Goal: Transaction & Acquisition: Purchase product/service

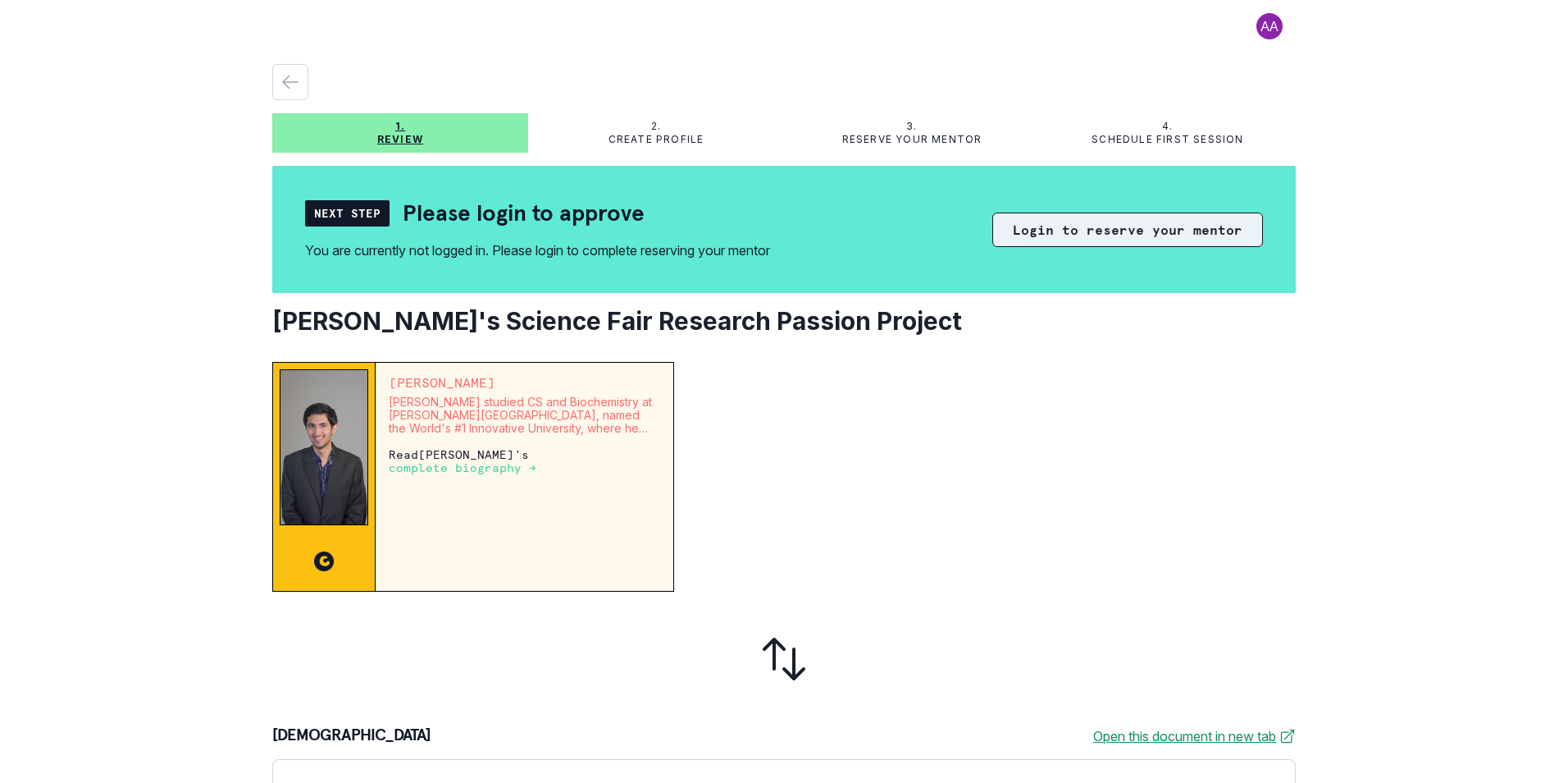
click at [1044, 239] on button "Login to reserve your mentor" at bounding box center [1127, 229] width 270 height 34
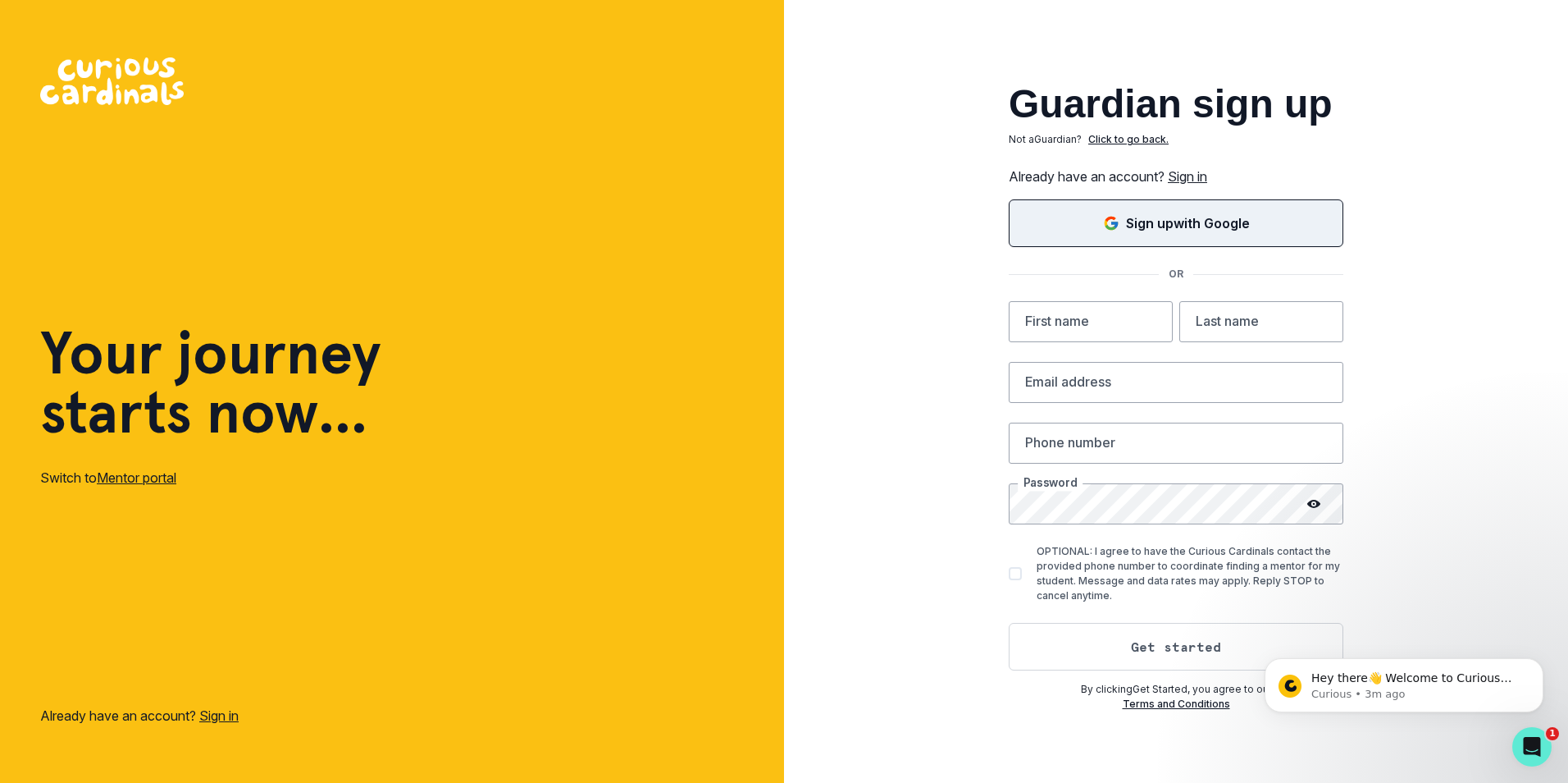
click at [1201, 227] on p "Sign up with Google" at bounding box center [1188, 223] width 124 height 20
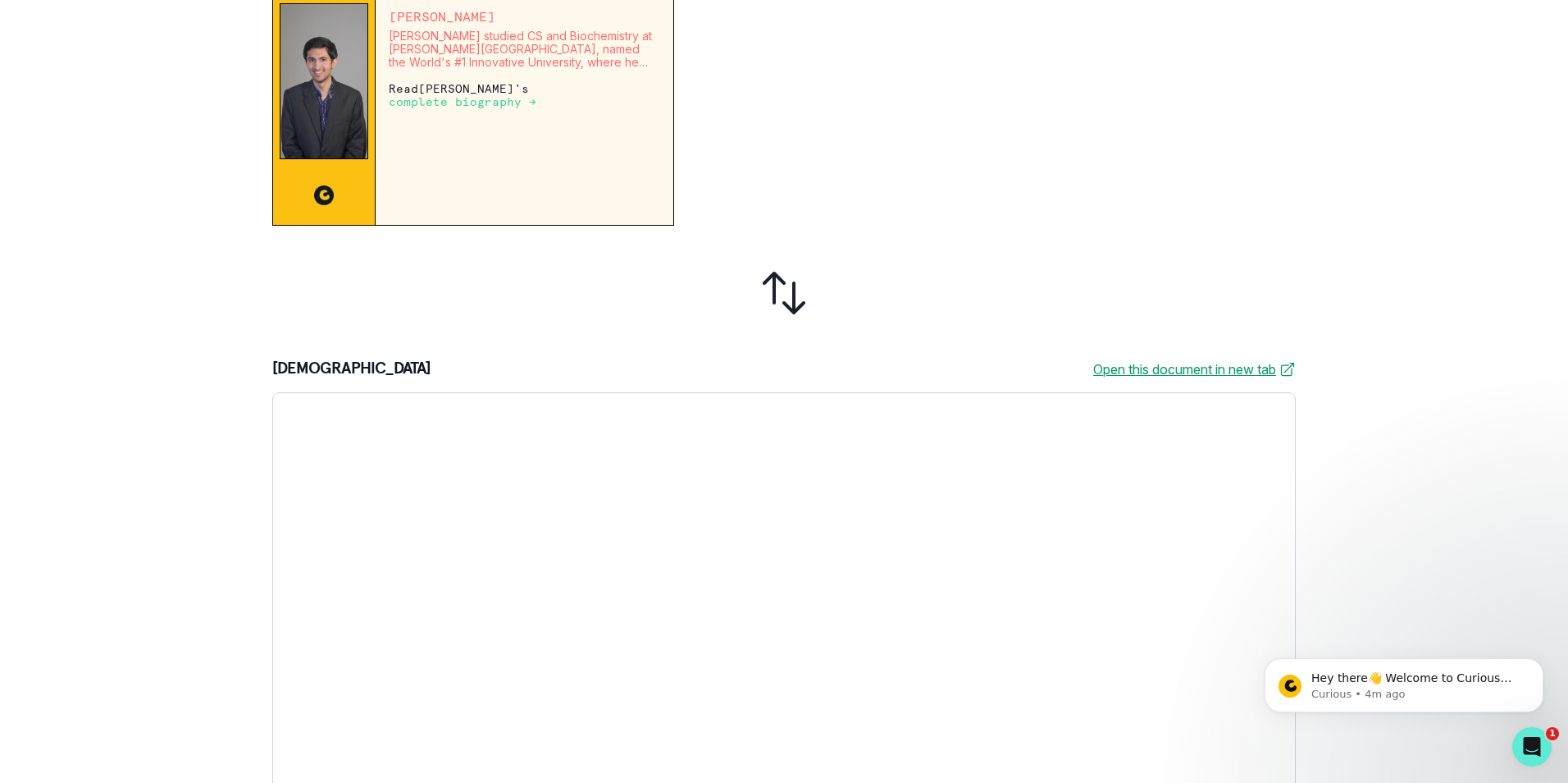
scroll to position [405, 0]
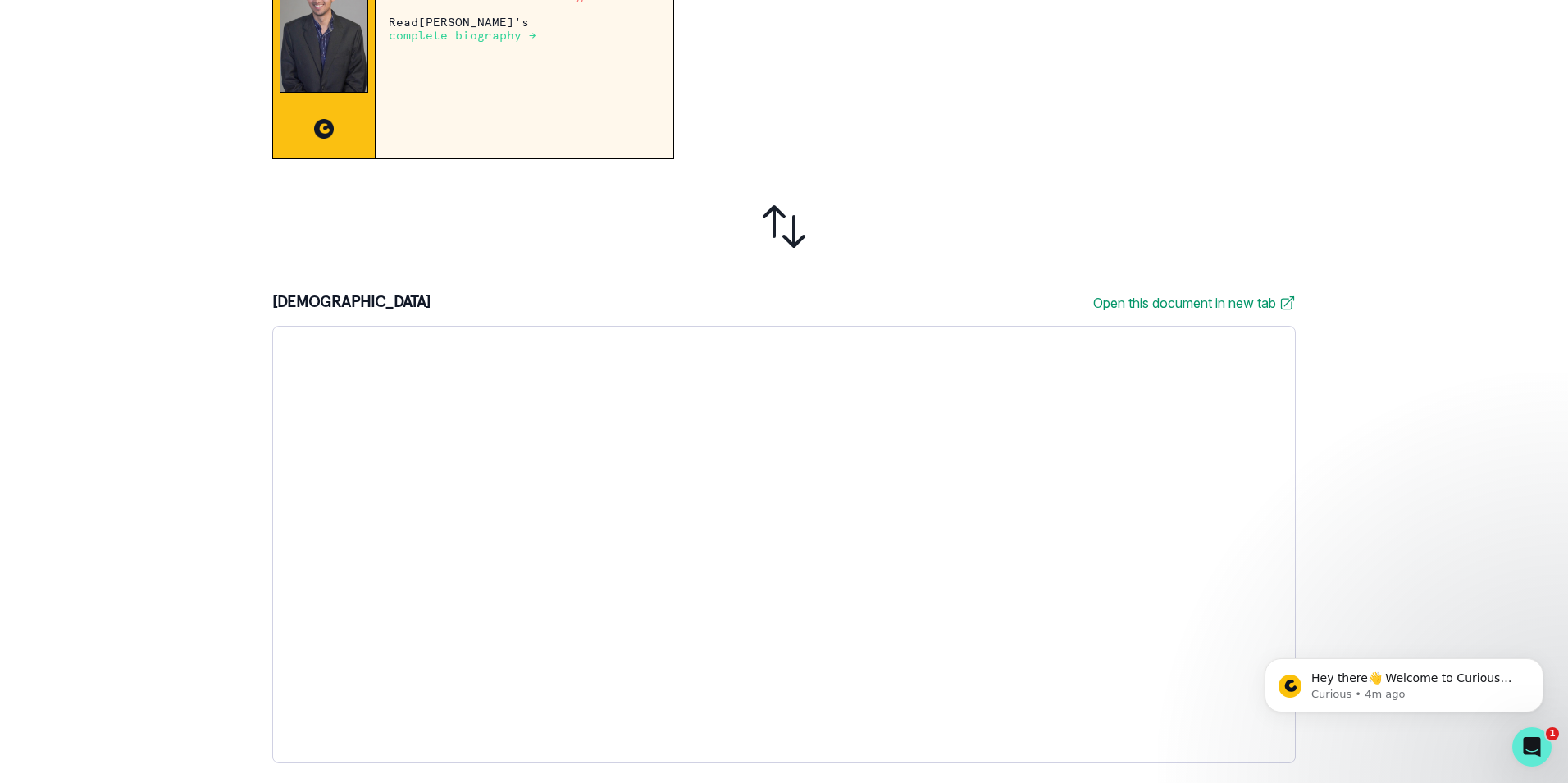
click at [1364, 521] on div "1. Review 2. Create profile 3. Reserve your mentor 4. Schedule first session Ne…" at bounding box center [784, 392] width 1568 height 783
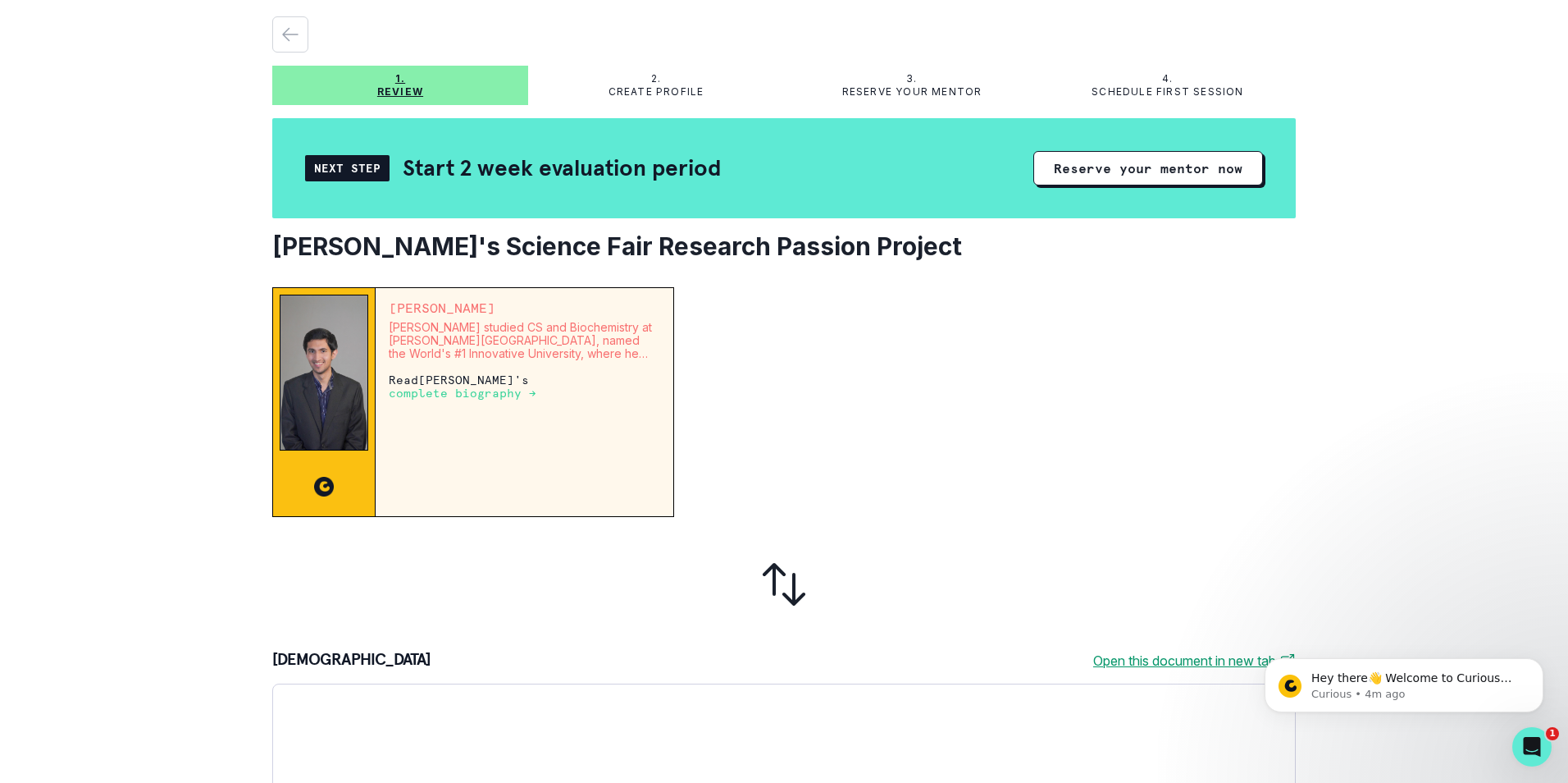
scroll to position [0, 0]
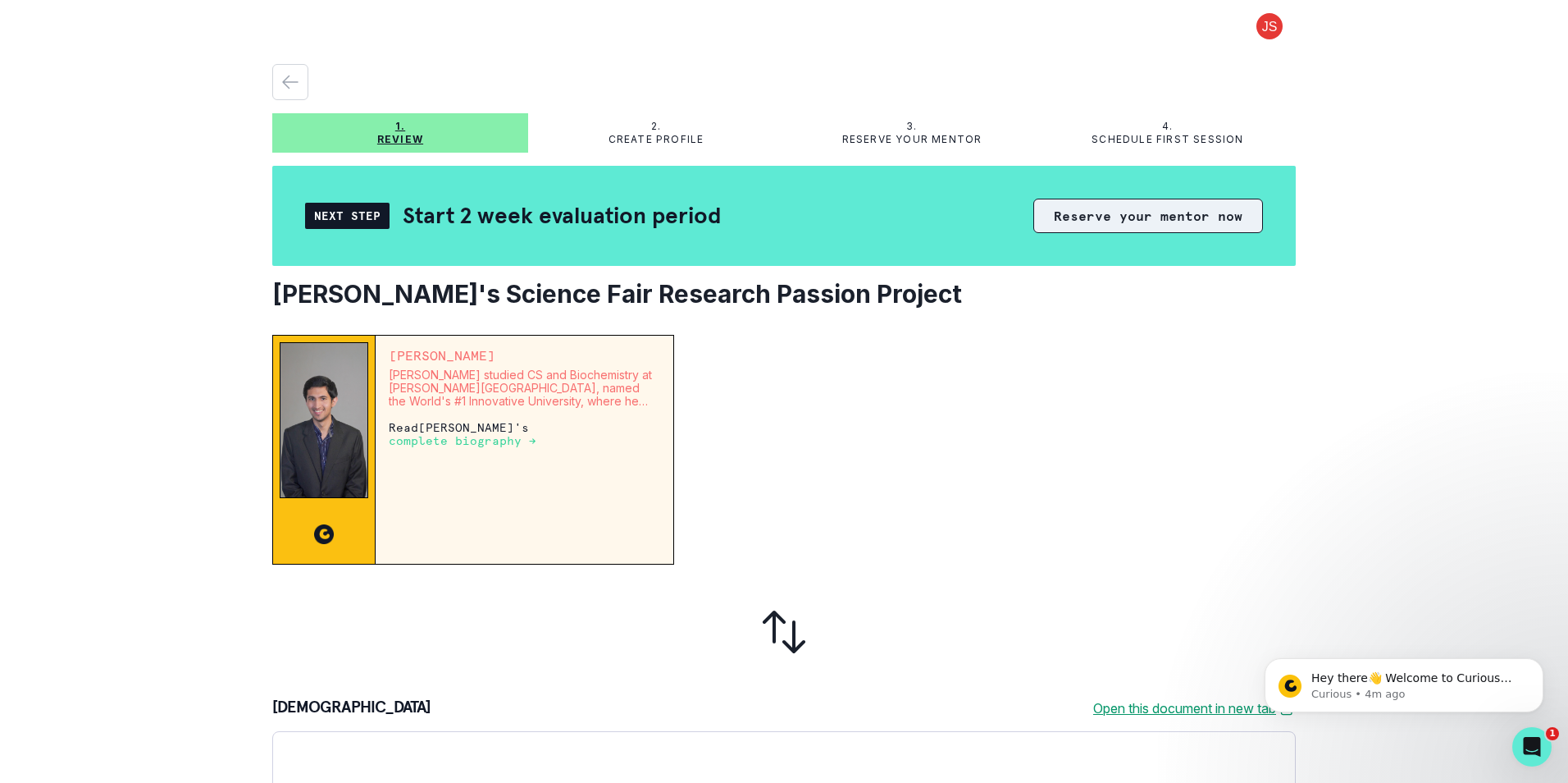
click at [1094, 223] on button "Reserve your mentor now" at bounding box center [1148, 215] width 230 height 34
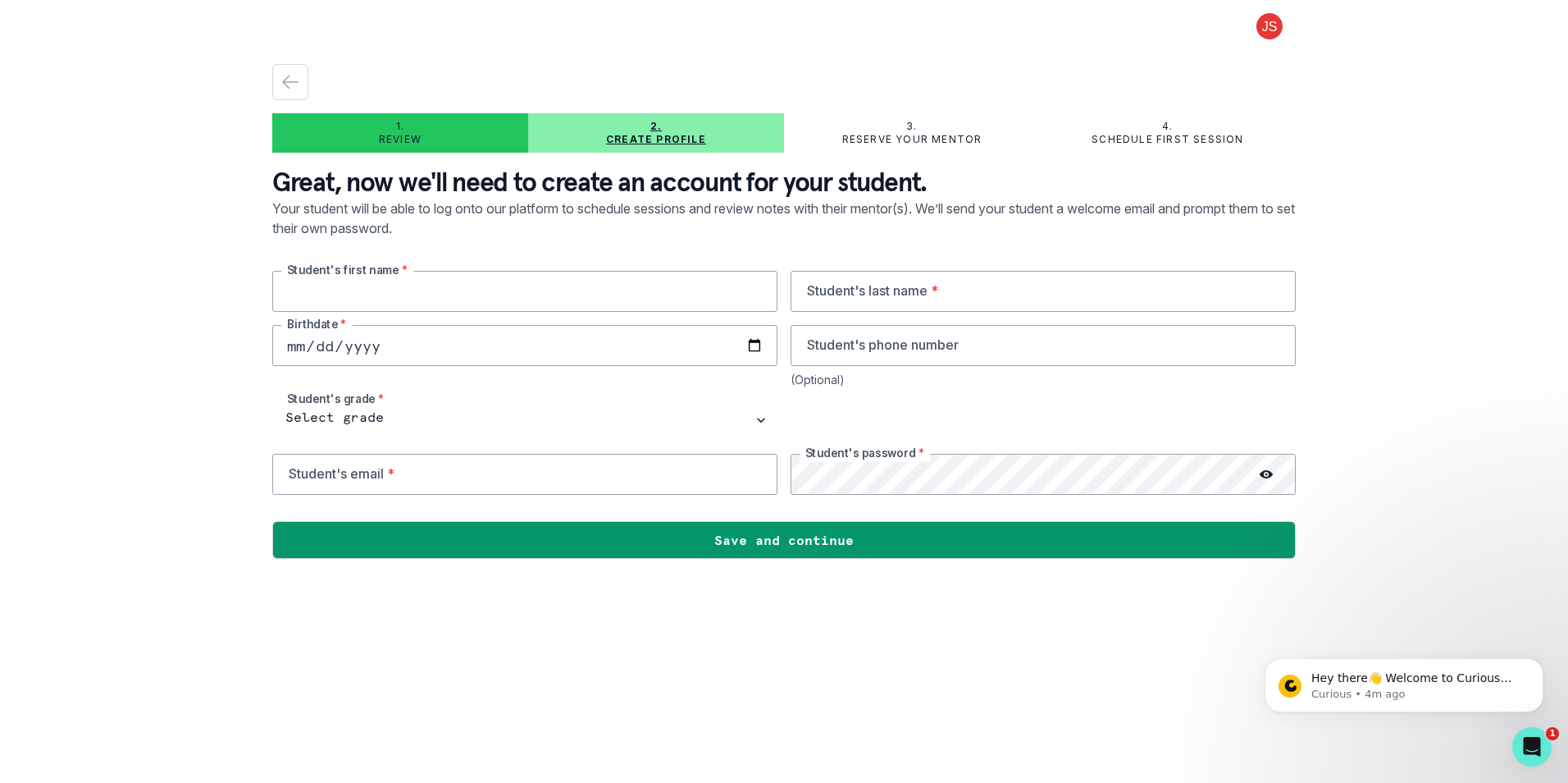
click at [687, 293] on input "text" at bounding box center [525, 291] width 505 height 41
type input "Akshin"
type input "[DEMOGRAPHIC_DATA]"
type input "[DATE]"
type input "8596999542"
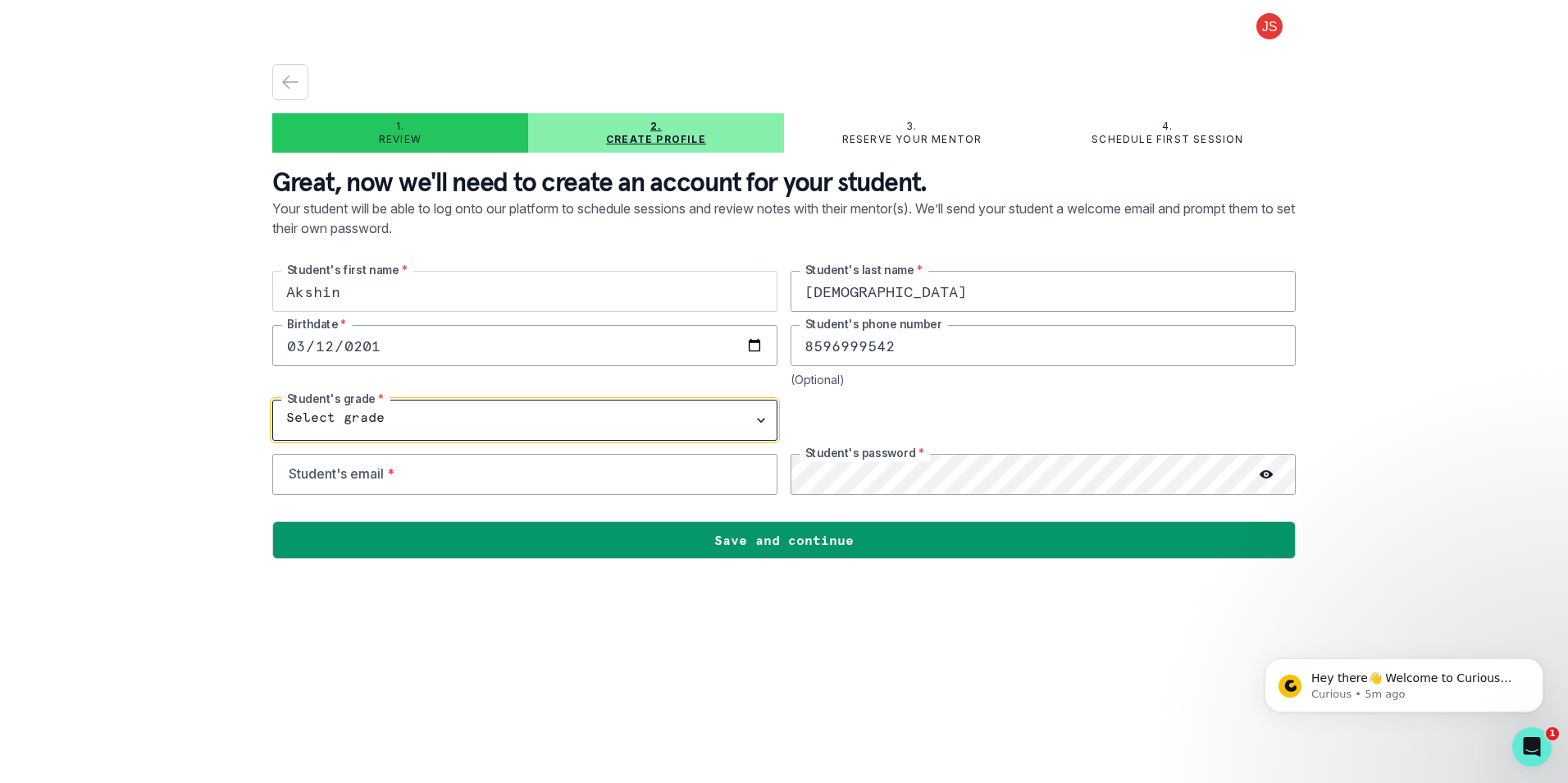
select select "8th Grade"
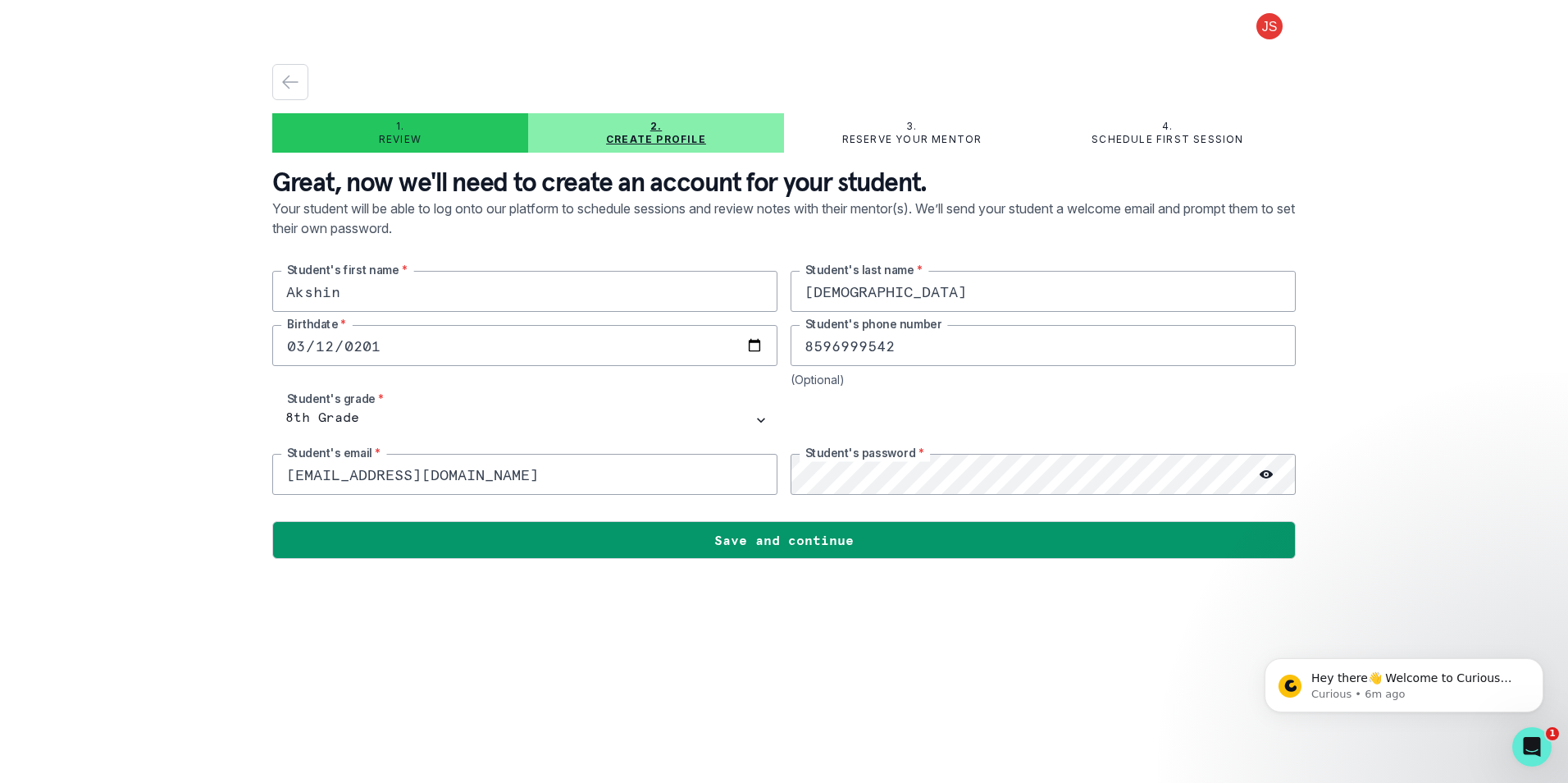
click at [1253, 475] on div at bounding box center [1266, 474] width 59 height 41
click at [1271, 479] on icon at bounding box center [1265, 473] width 13 height 13
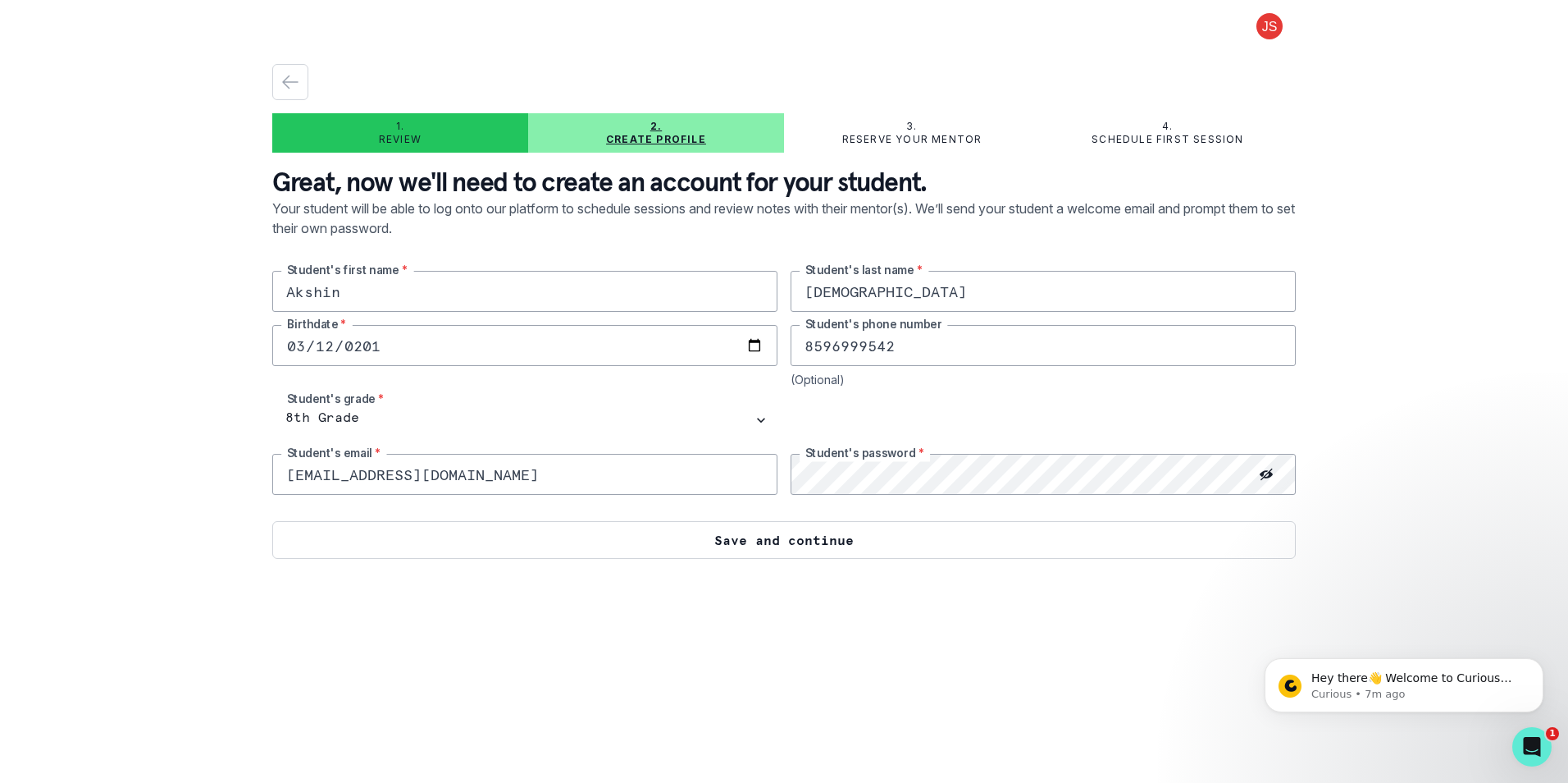
click at [840, 533] on button "Save and continue" at bounding box center [784, 540] width 1023 height 37
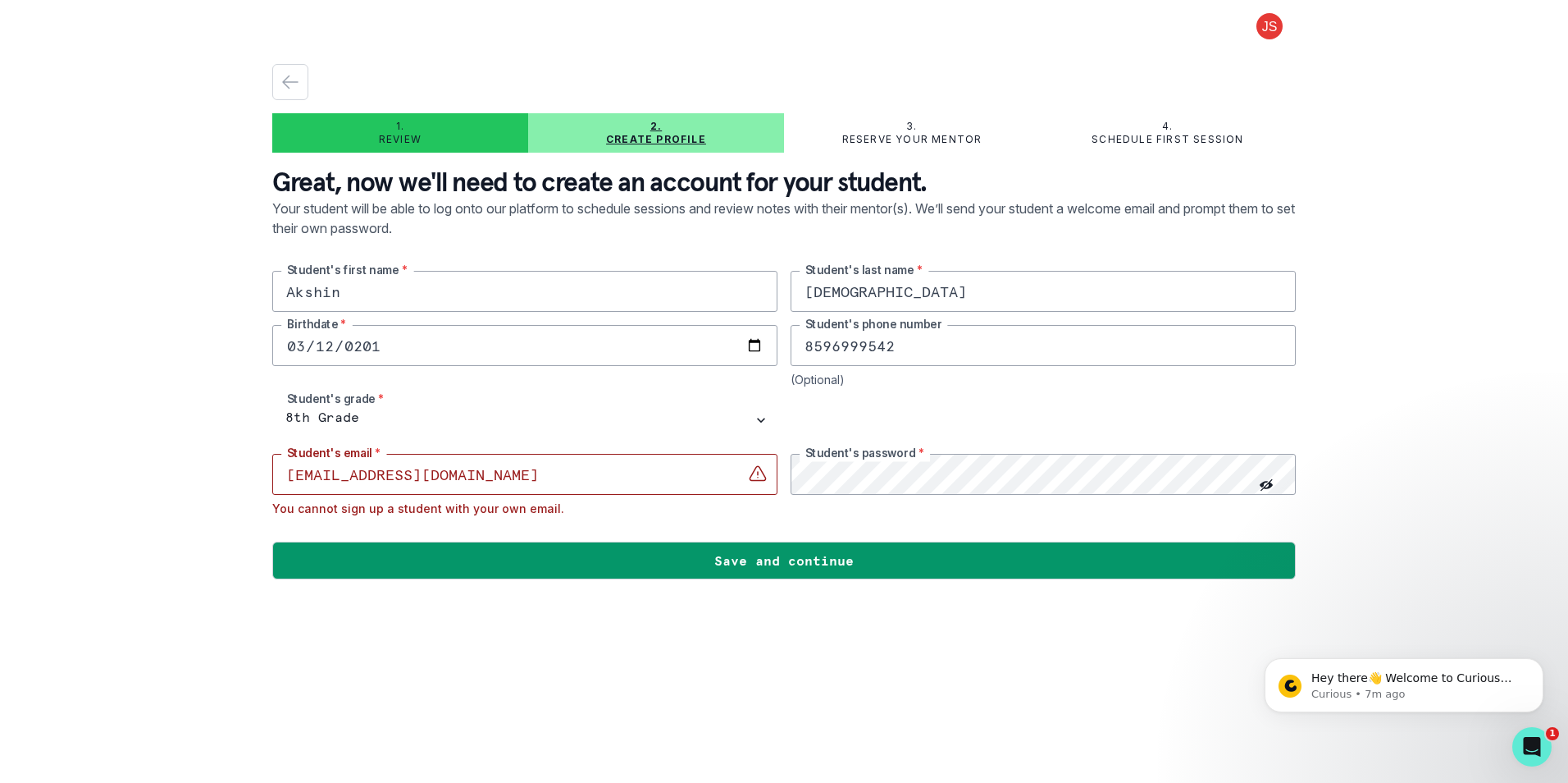
drag, startPoint x: 506, startPoint y: 478, endPoint x: 72, endPoint y: 431, distance: 436.5
click at [77, 432] on div "1. Review 2. Create profile 3. Reserve your mentor 4. Schedule first session Gr…" at bounding box center [784, 392] width 1568 height 783
type input "j"
type input "a"
type input "j"
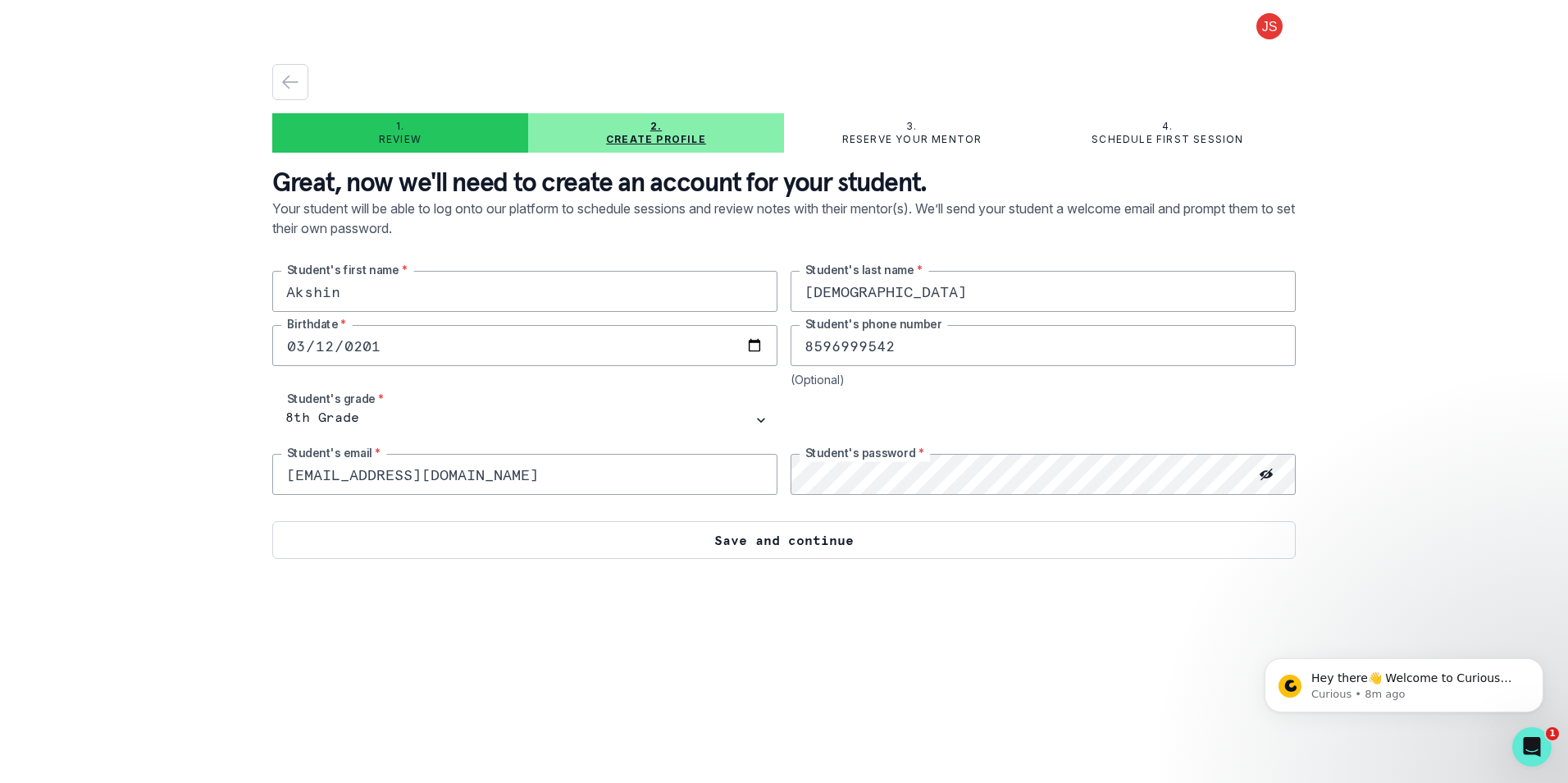
type input "[EMAIL_ADDRESS][DOMAIN_NAME]"
click at [779, 543] on button "Save and continue" at bounding box center [784, 540] width 1023 height 37
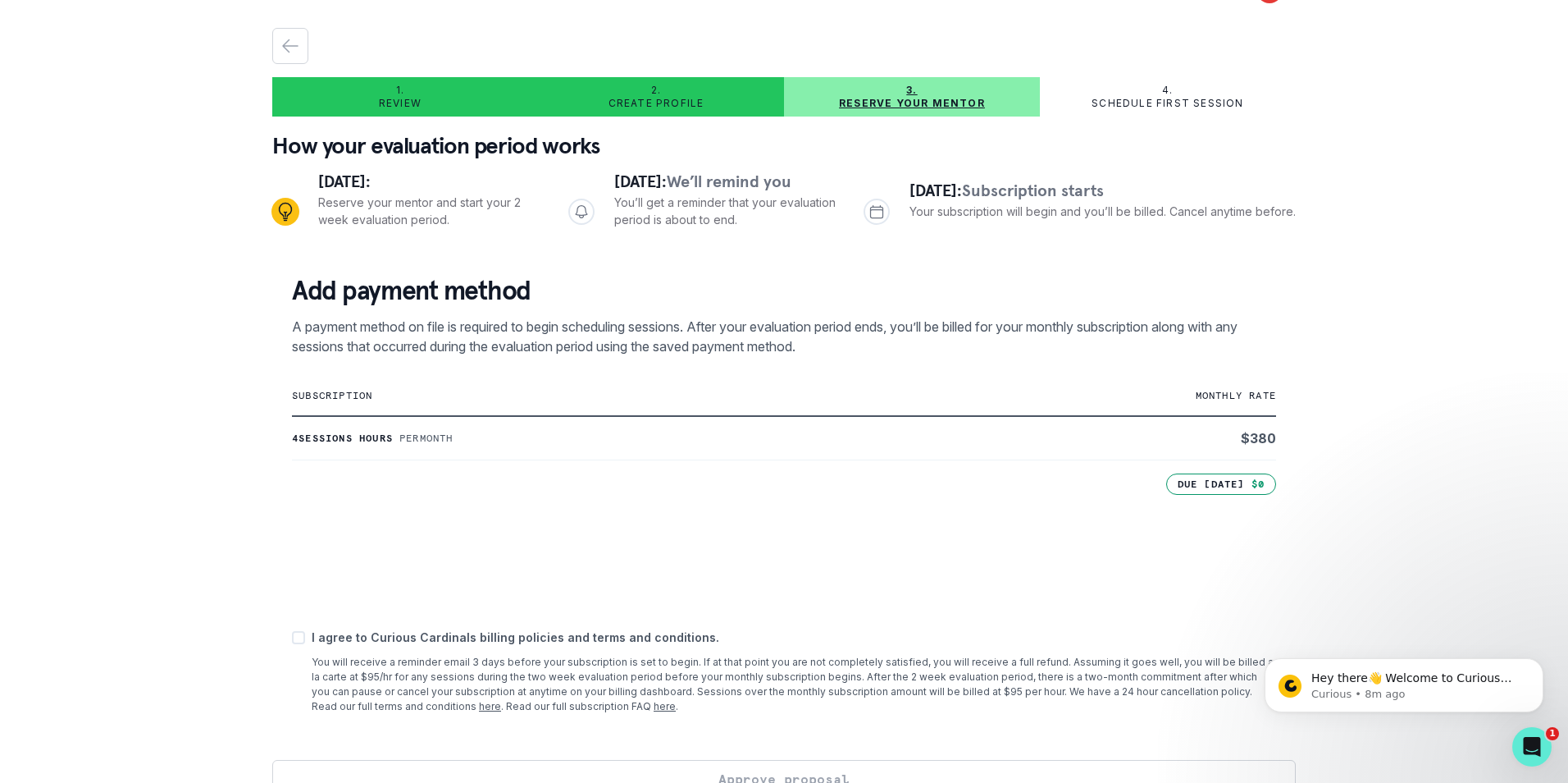
scroll to position [71, 0]
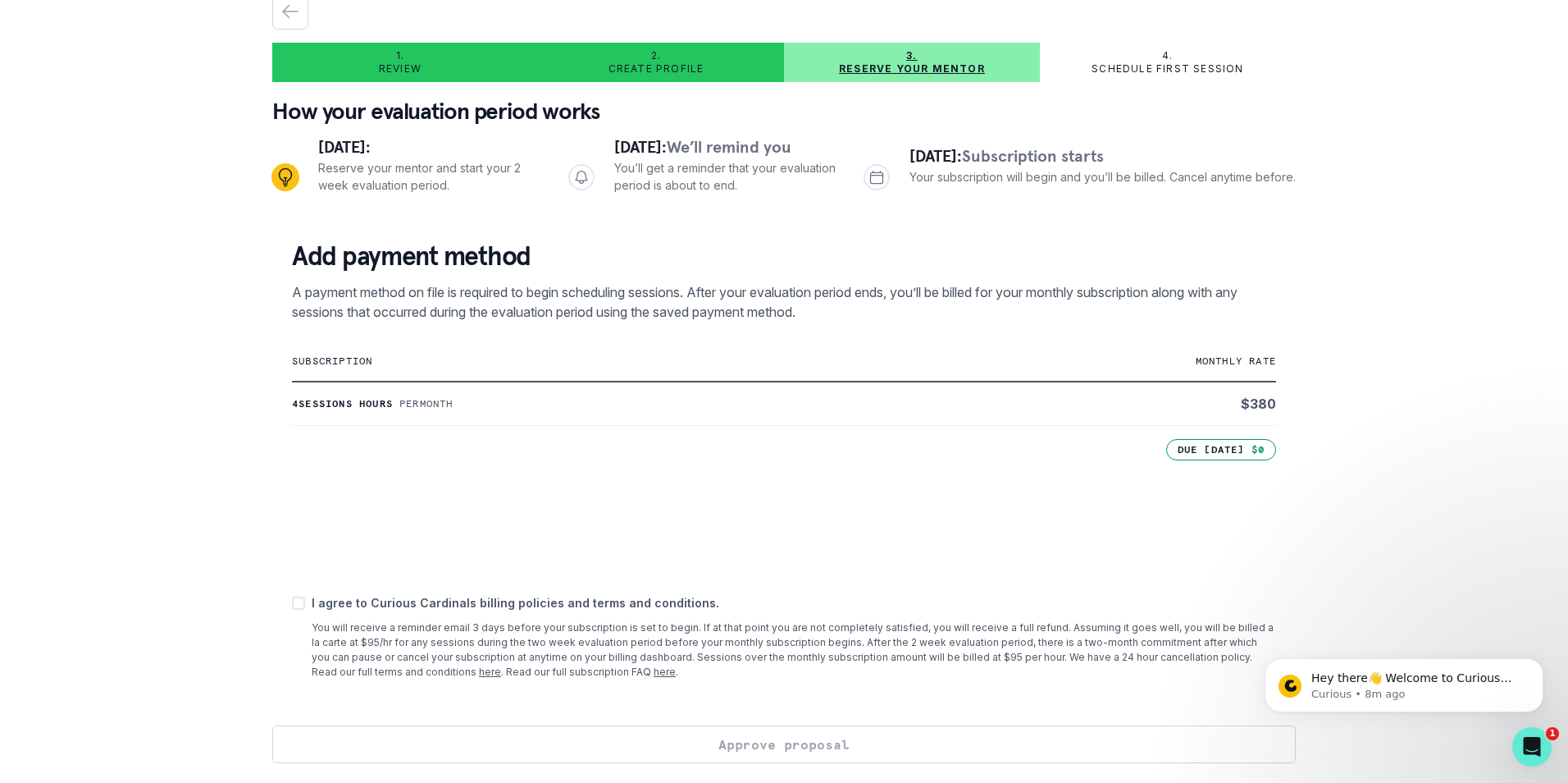
click at [306, 611] on div "I agree to Curious Cardinals billing policies and terms and conditions. You wil…" at bounding box center [784, 636] width 984 height 86
click at [302, 601] on span at bounding box center [298, 602] width 13 height 13
click at [292, 603] on input "checkbox" at bounding box center [291, 603] width 1 height 1
checkbox input "true"
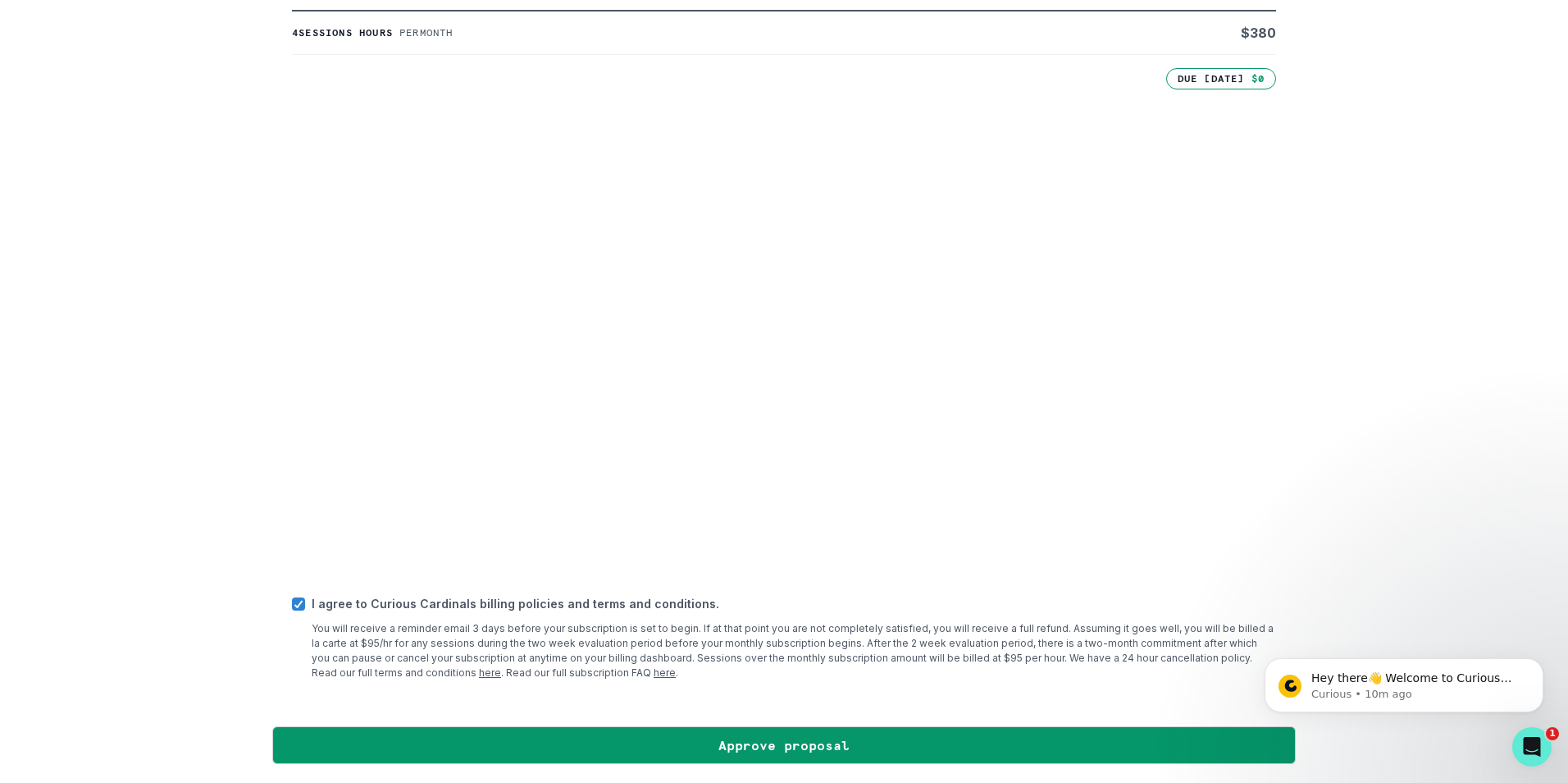
scroll to position [443, 0]
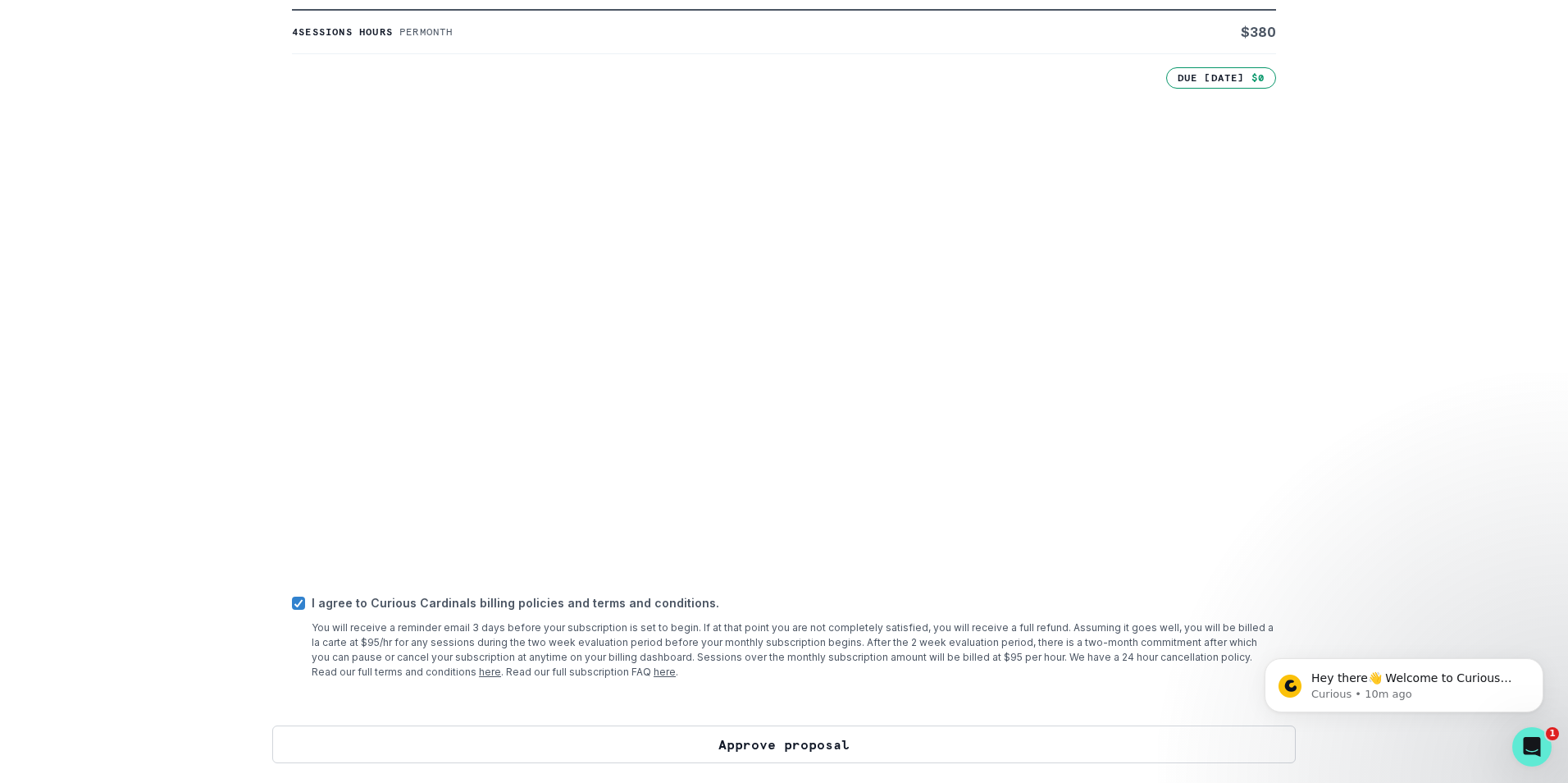
click at [549, 755] on button "Approve proposal" at bounding box center [784, 744] width 1023 height 37
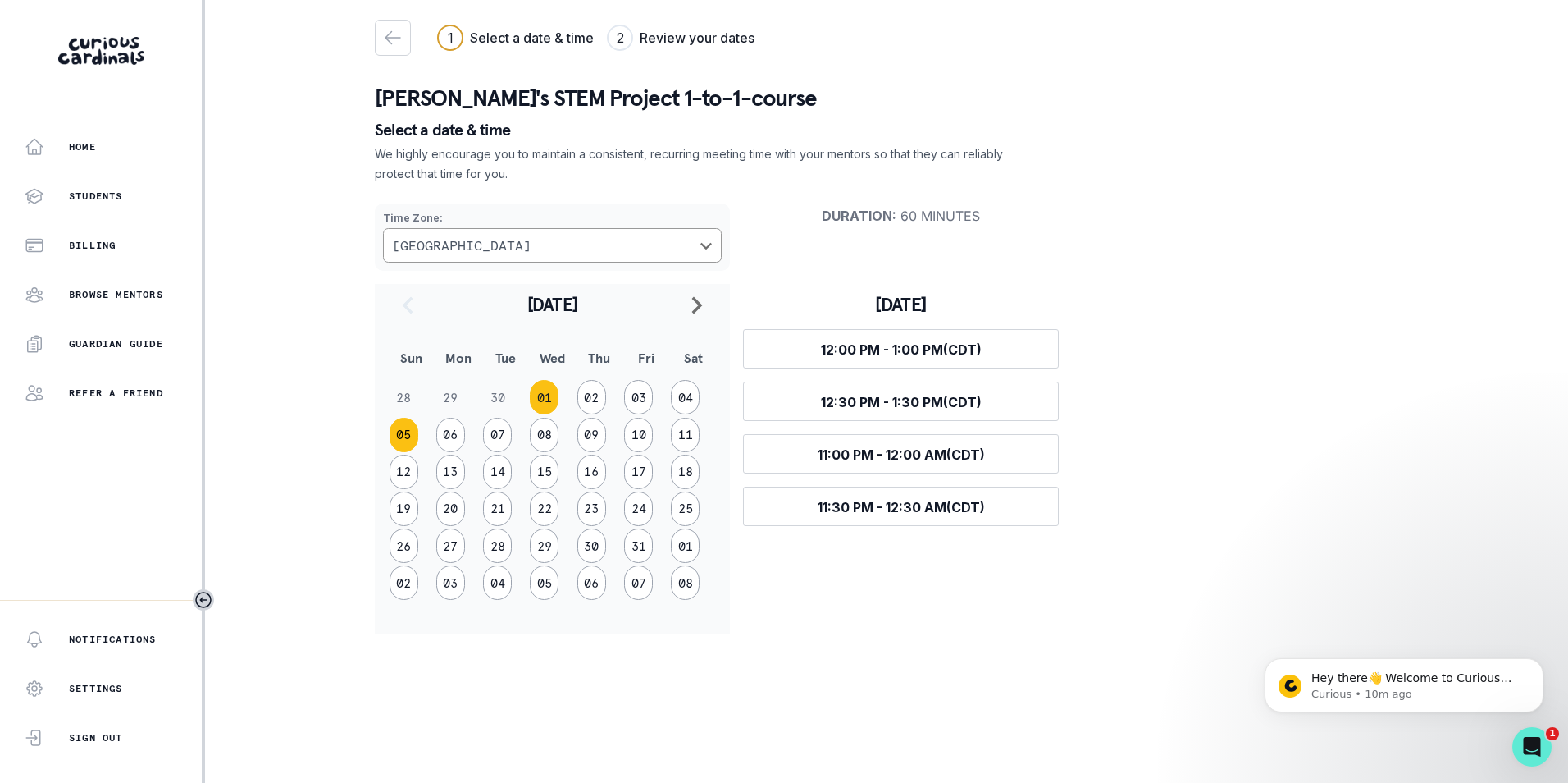
click at [411, 433] on button "05" at bounding box center [403, 435] width 29 height 34
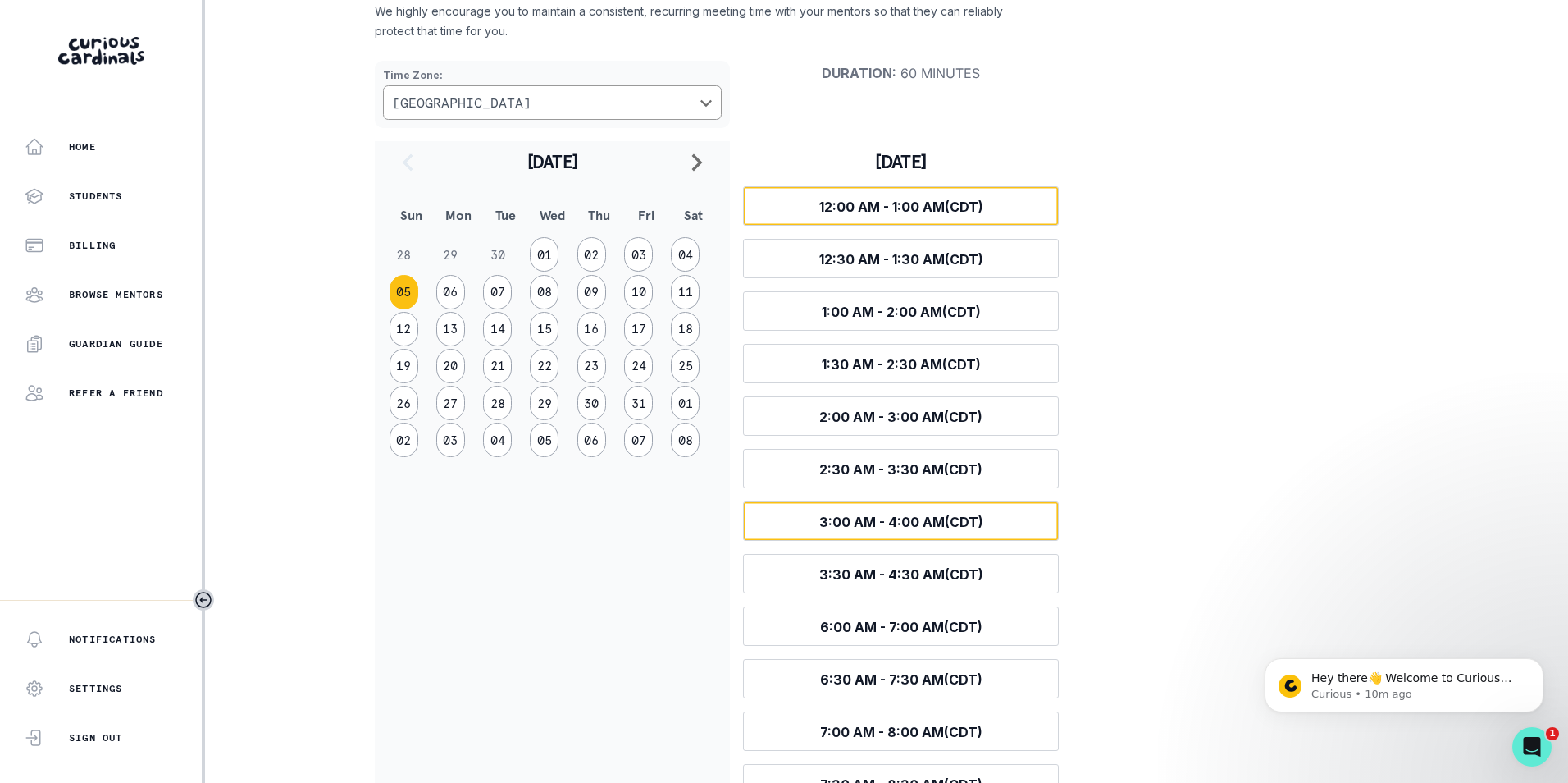
scroll to position [288, 0]
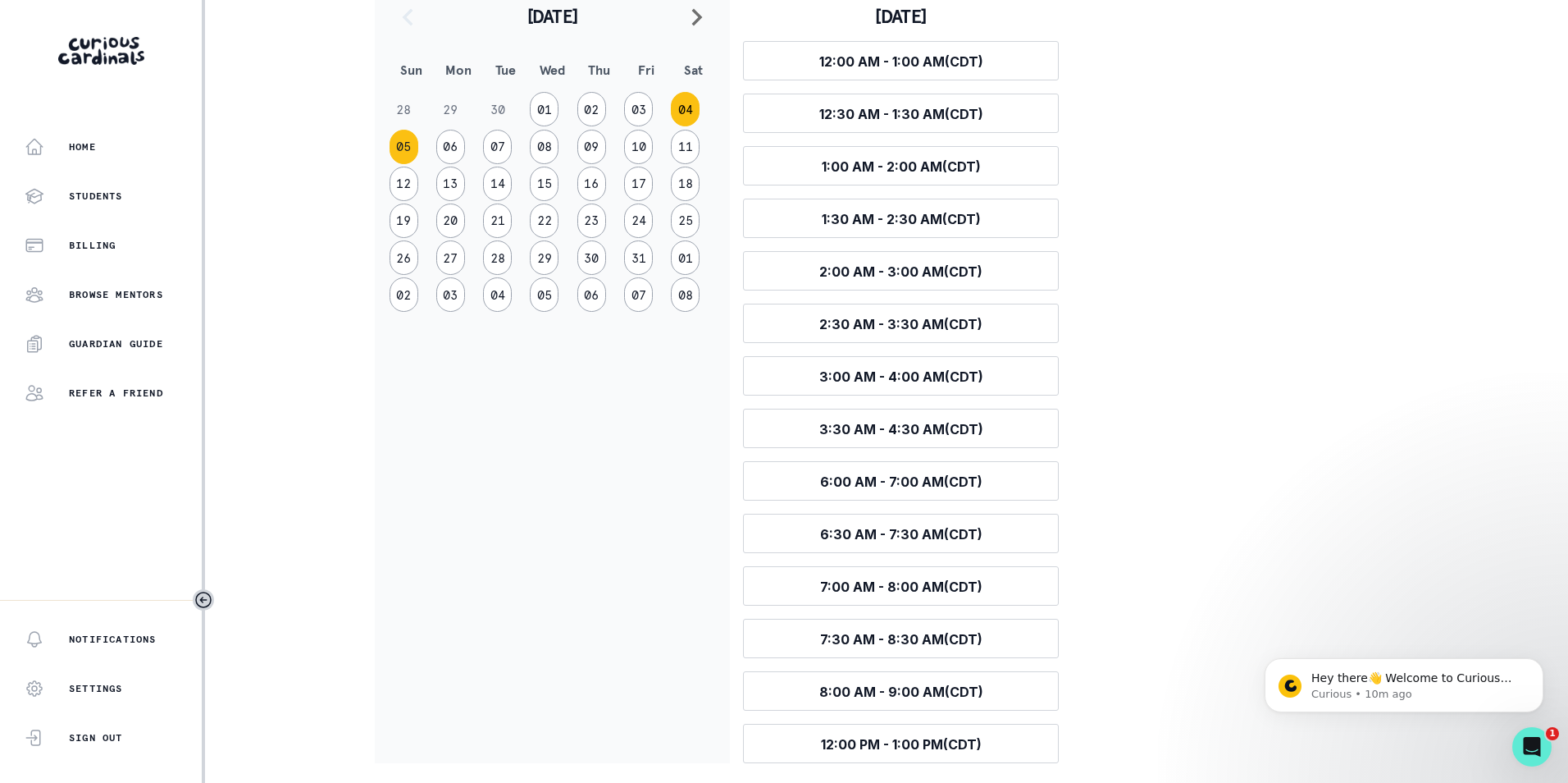
click at [696, 104] on button "04" at bounding box center [684, 108] width 29 height 34
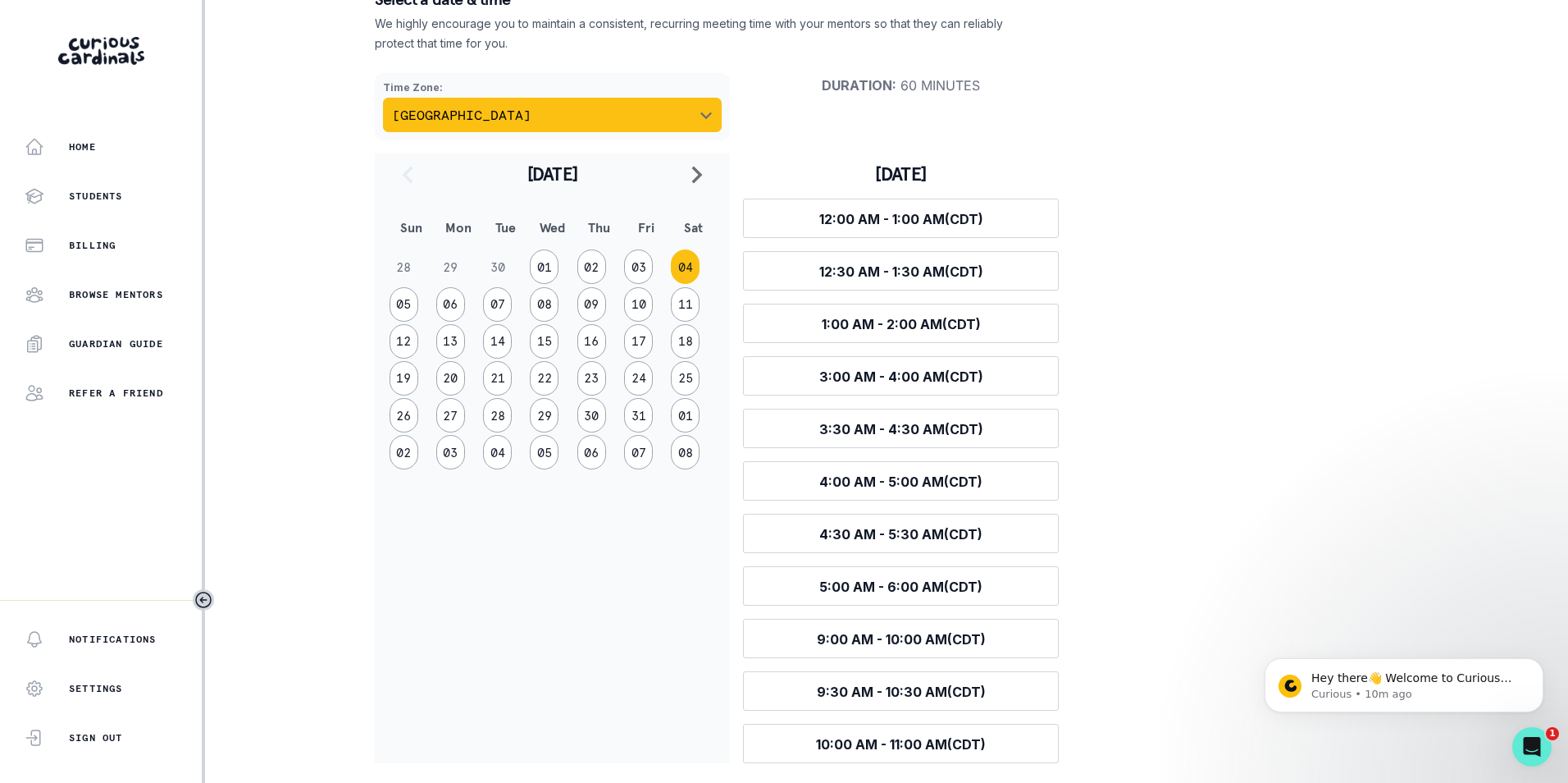
click at [704, 116] on icon "Choose a timezone" at bounding box center [706, 116] width 12 height 8
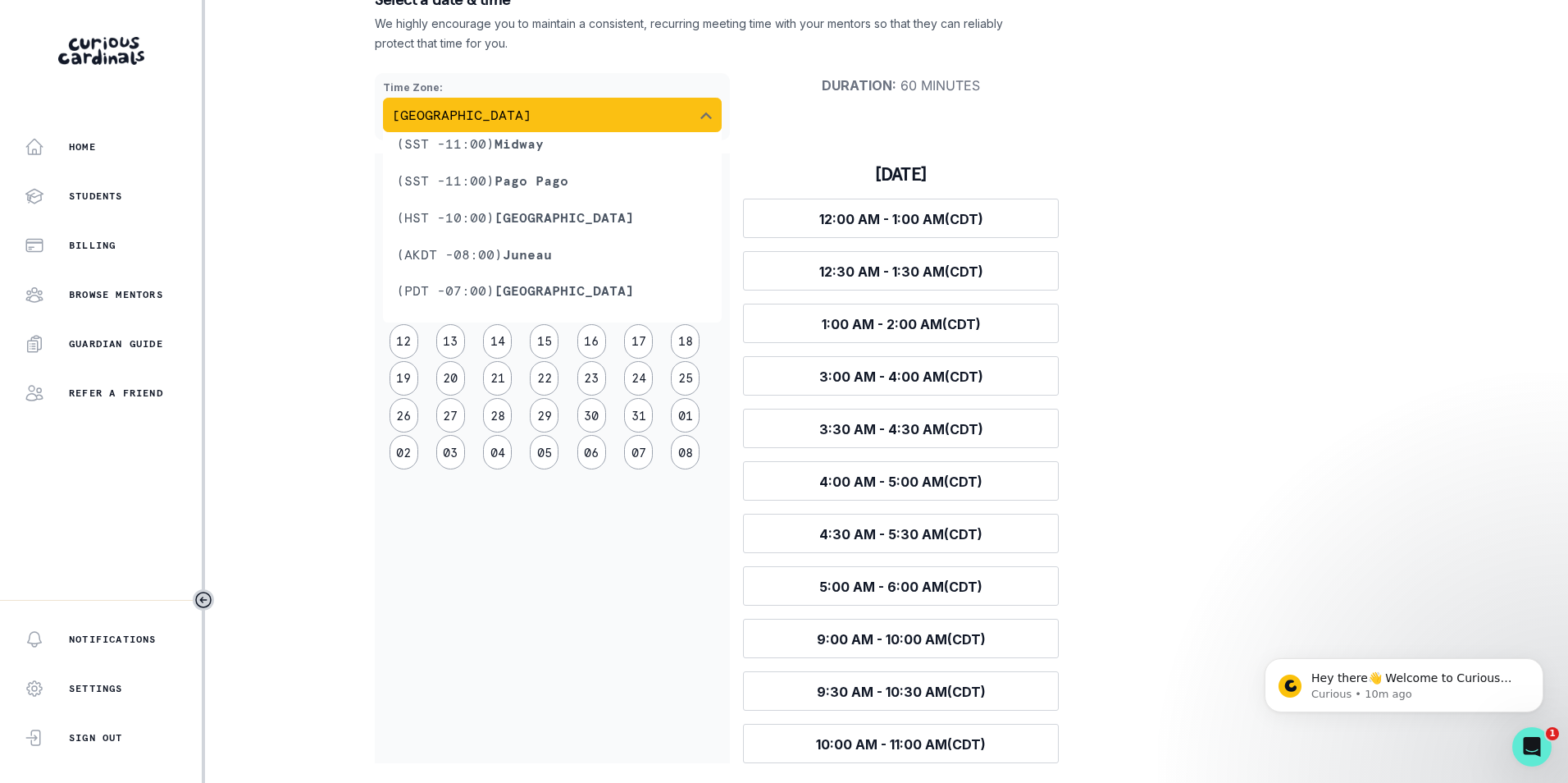
scroll to position [392, 0]
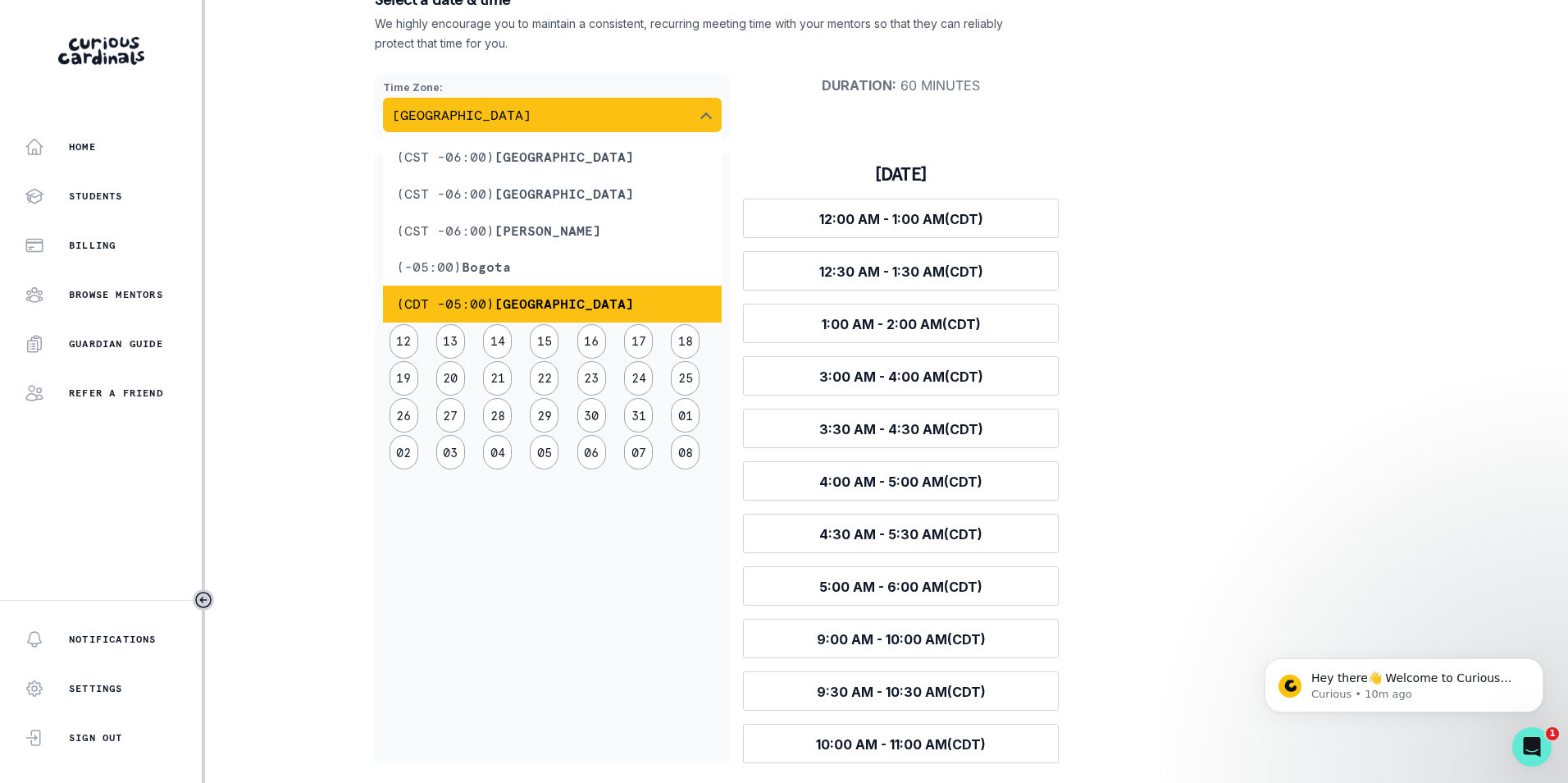
click at [704, 116] on icon "Choose a timezone" at bounding box center [706, 116] width 12 height 8
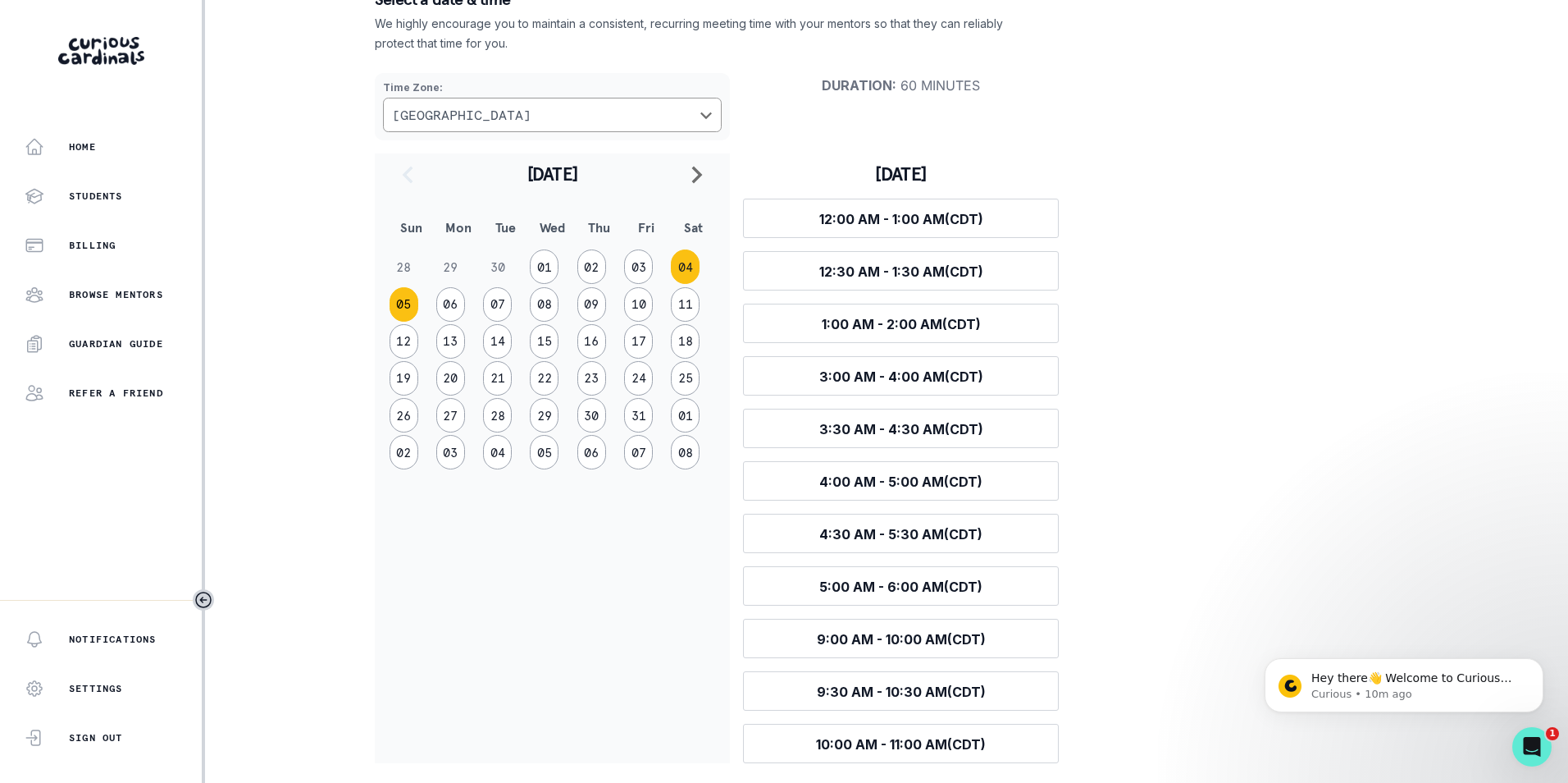
click at [408, 301] on button "05" at bounding box center [403, 304] width 29 height 34
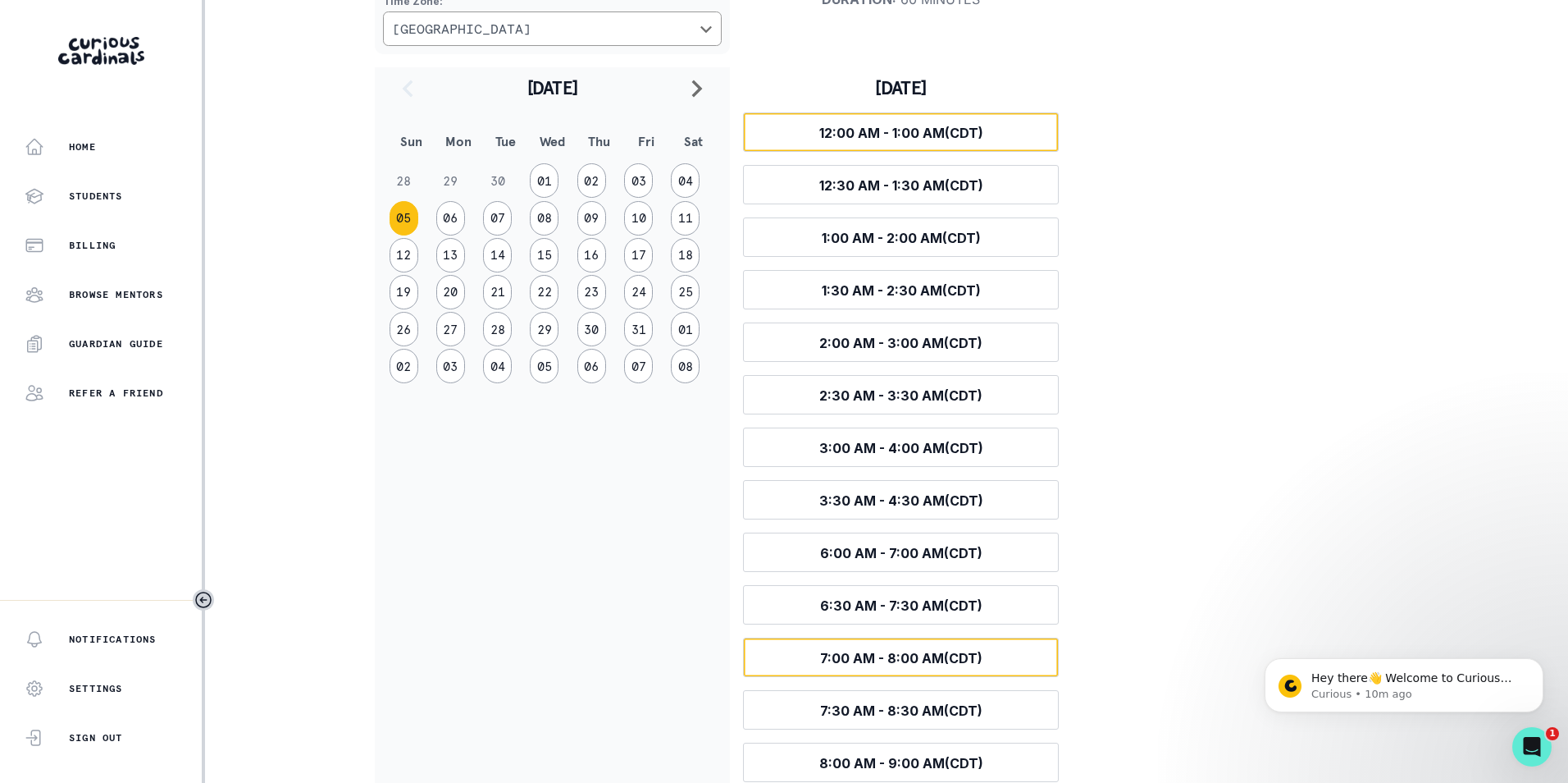
scroll to position [288, 0]
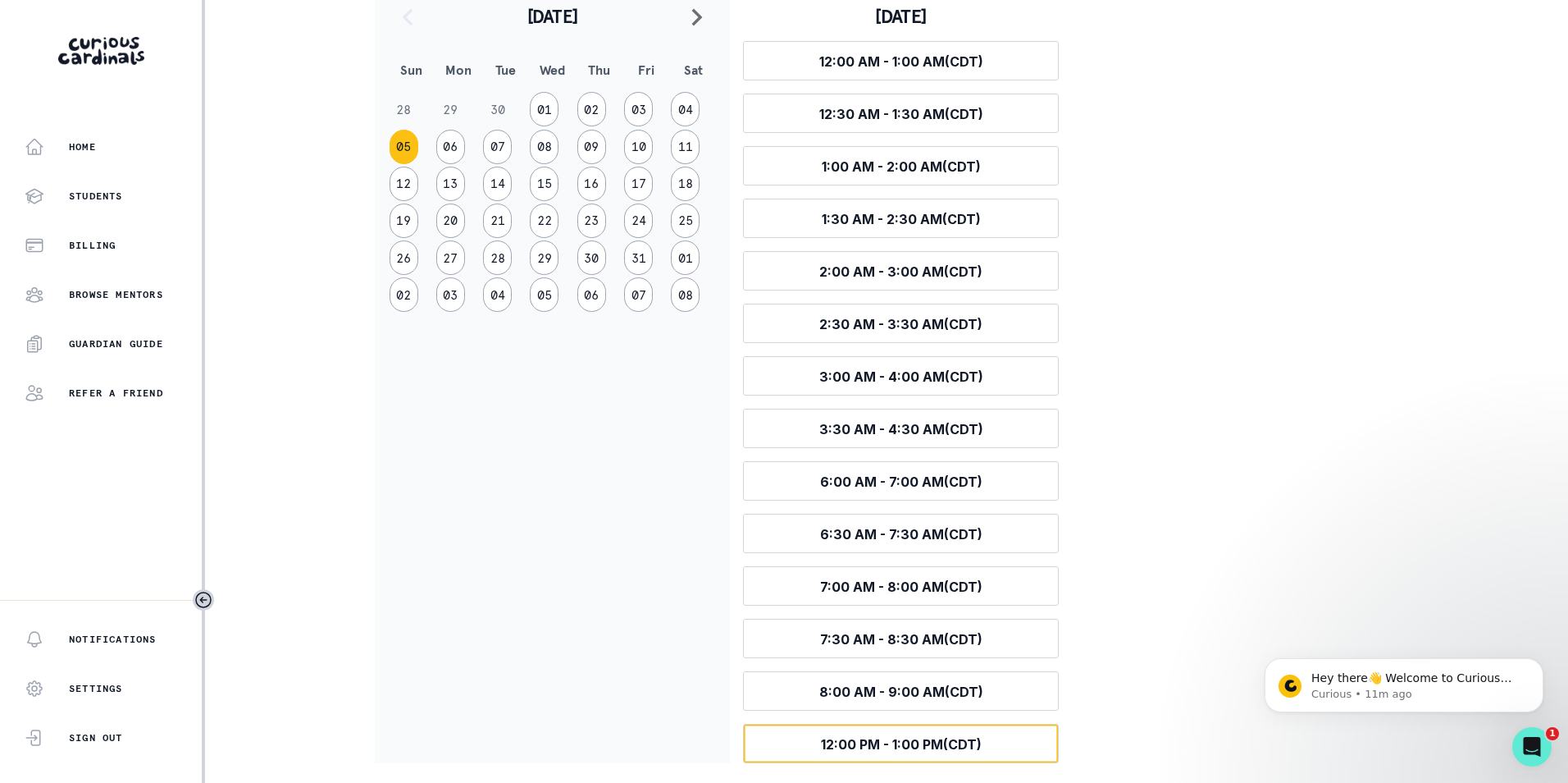
click at [867, 734] on button "Select time 12:00 PM - 1:00 PM (CDT)" at bounding box center [900, 744] width 316 height 39
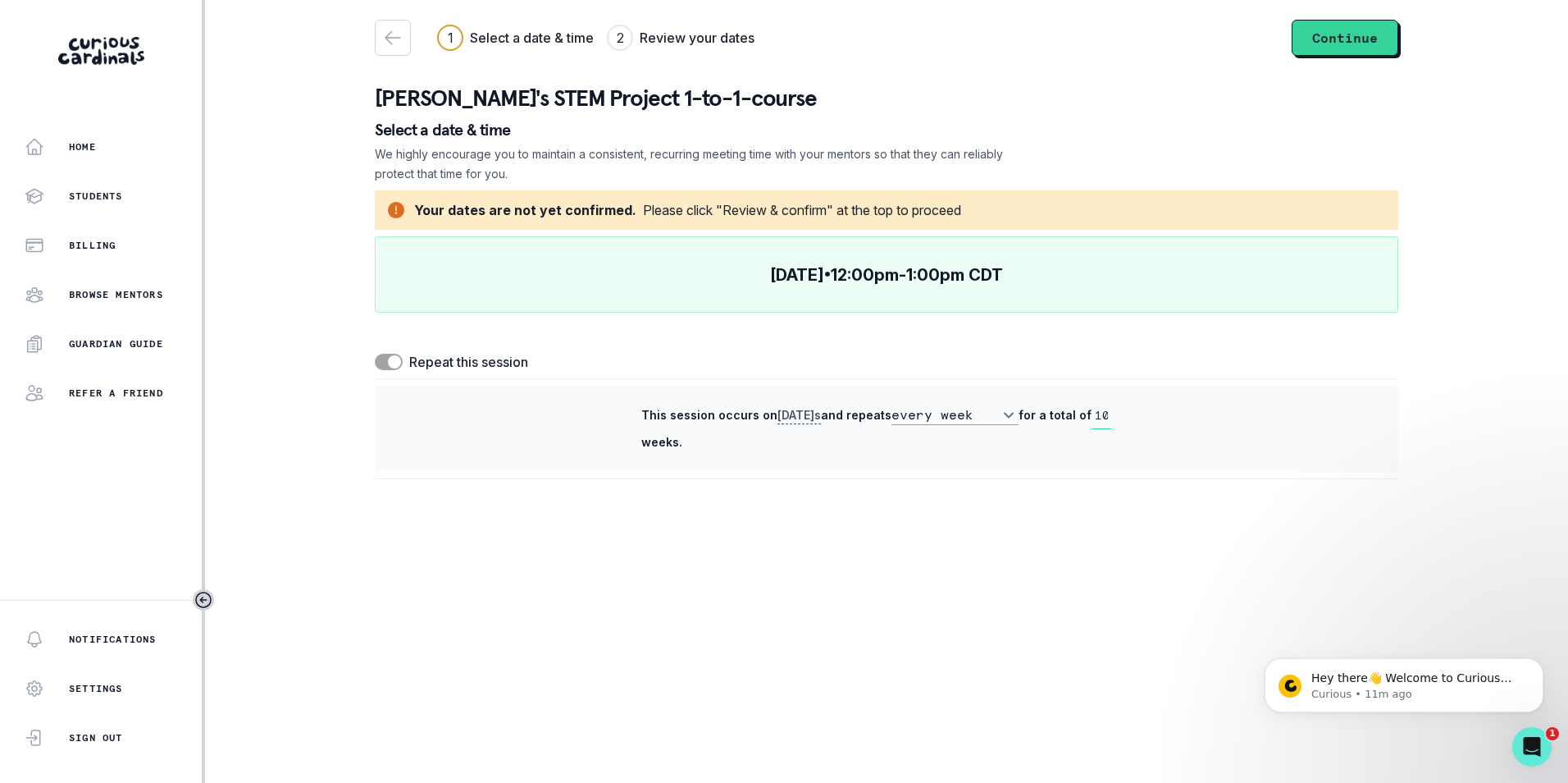
scroll to position [0, 0]
click at [1105, 407] on input "10" at bounding box center [1101, 416] width 20 height 28
click at [816, 421] on span "[DATE] s" at bounding box center [799, 416] width 43 height 17
click at [1018, 423] on div "This session occurs [DATE] s and repeats every week every 2 weeks for a total o…" at bounding box center [886, 429] width 491 height 53
click at [1007, 417] on select "every week every 2 weeks" at bounding box center [955, 415] width 127 height 20
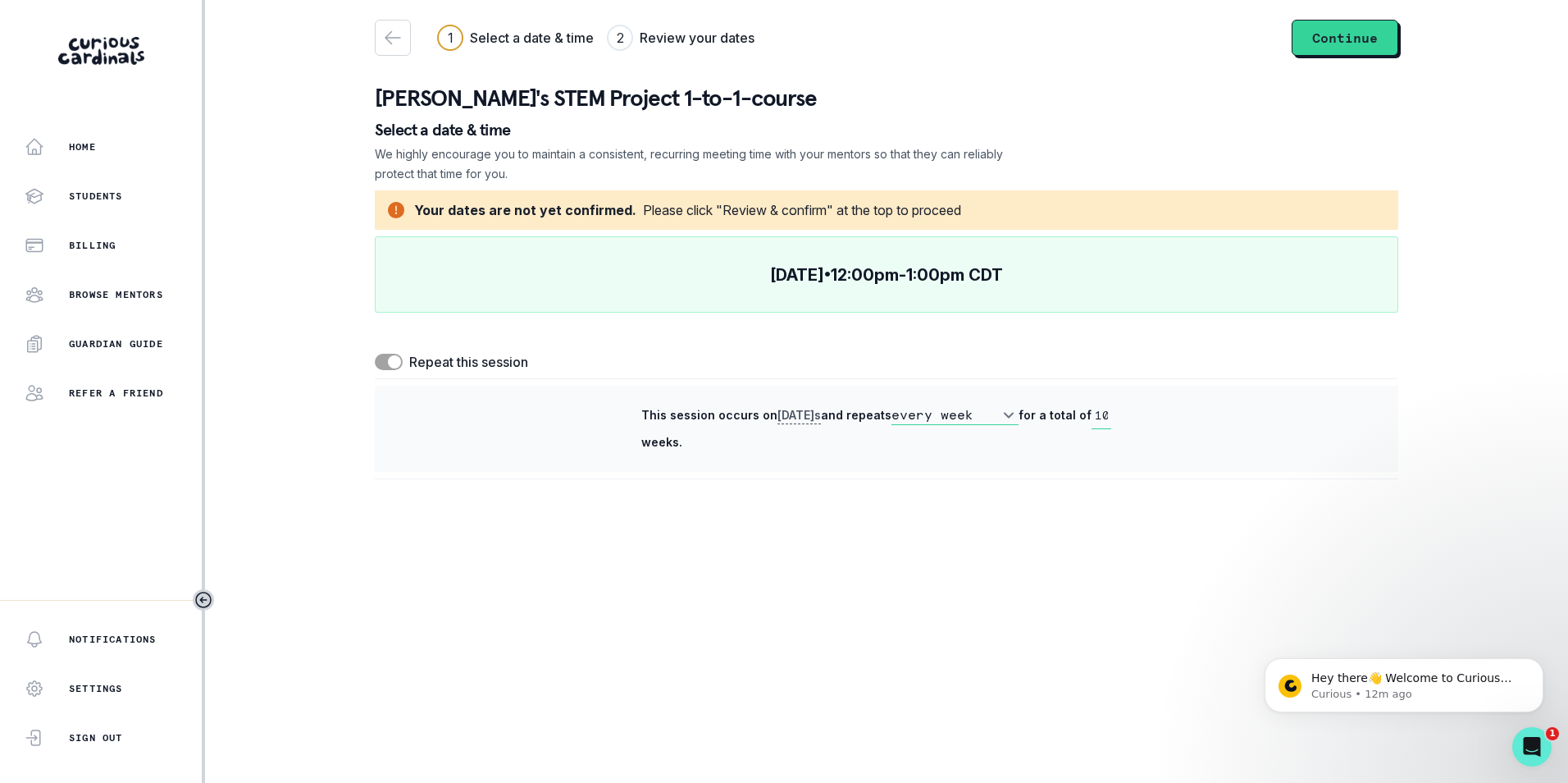
click at [1007, 417] on select "every week every 2 weeks" at bounding box center [955, 415] width 127 height 20
click at [1022, 513] on main "1 Select a date & time 2 Review your dates Continue [PERSON_NAME]'s STEM Projec…" at bounding box center [887, 392] width 1050 height 783
click at [1321, 29] on button "Continue" at bounding box center [1345, 37] width 106 height 36
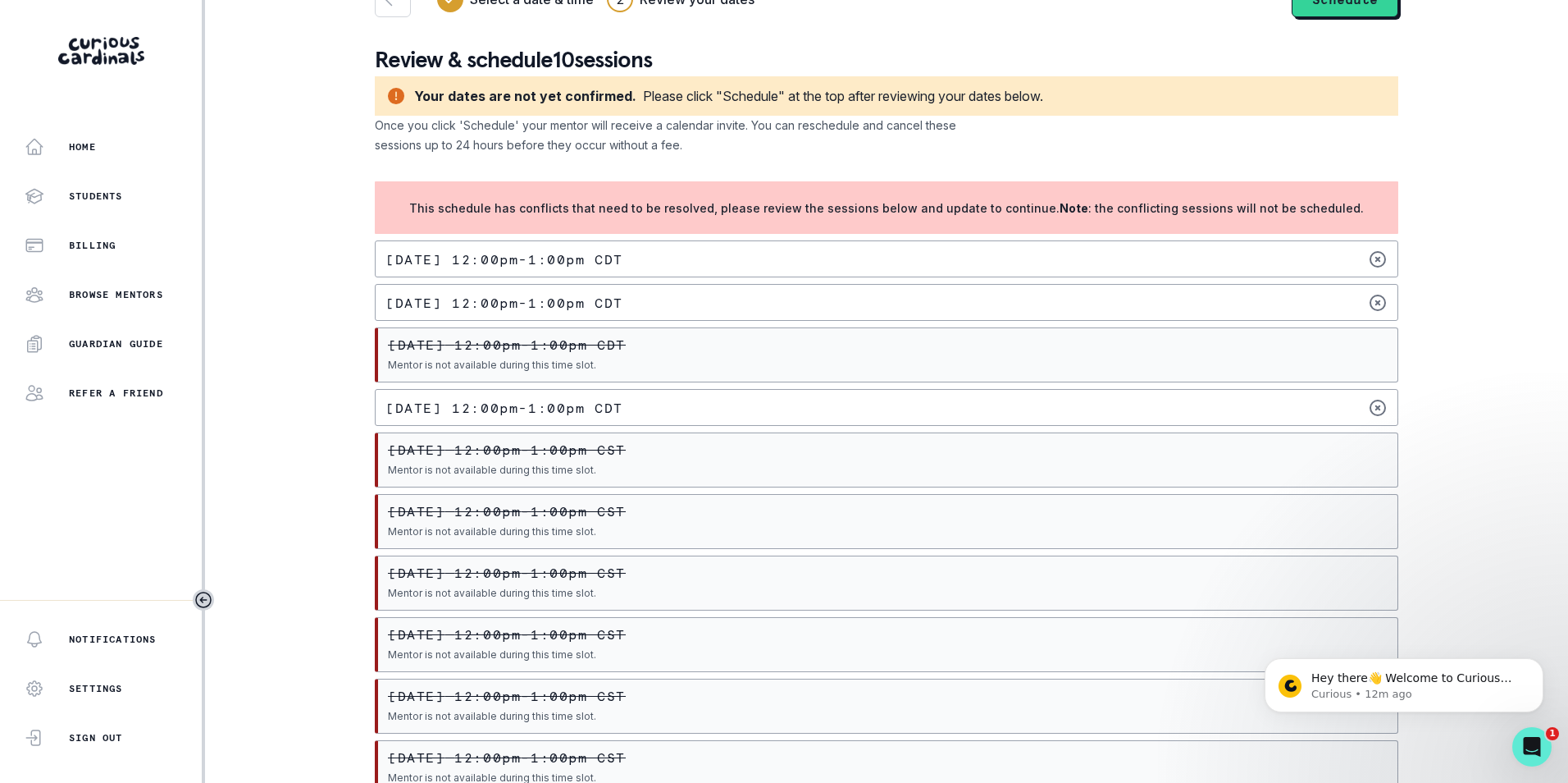
scroll to position [71, 0]
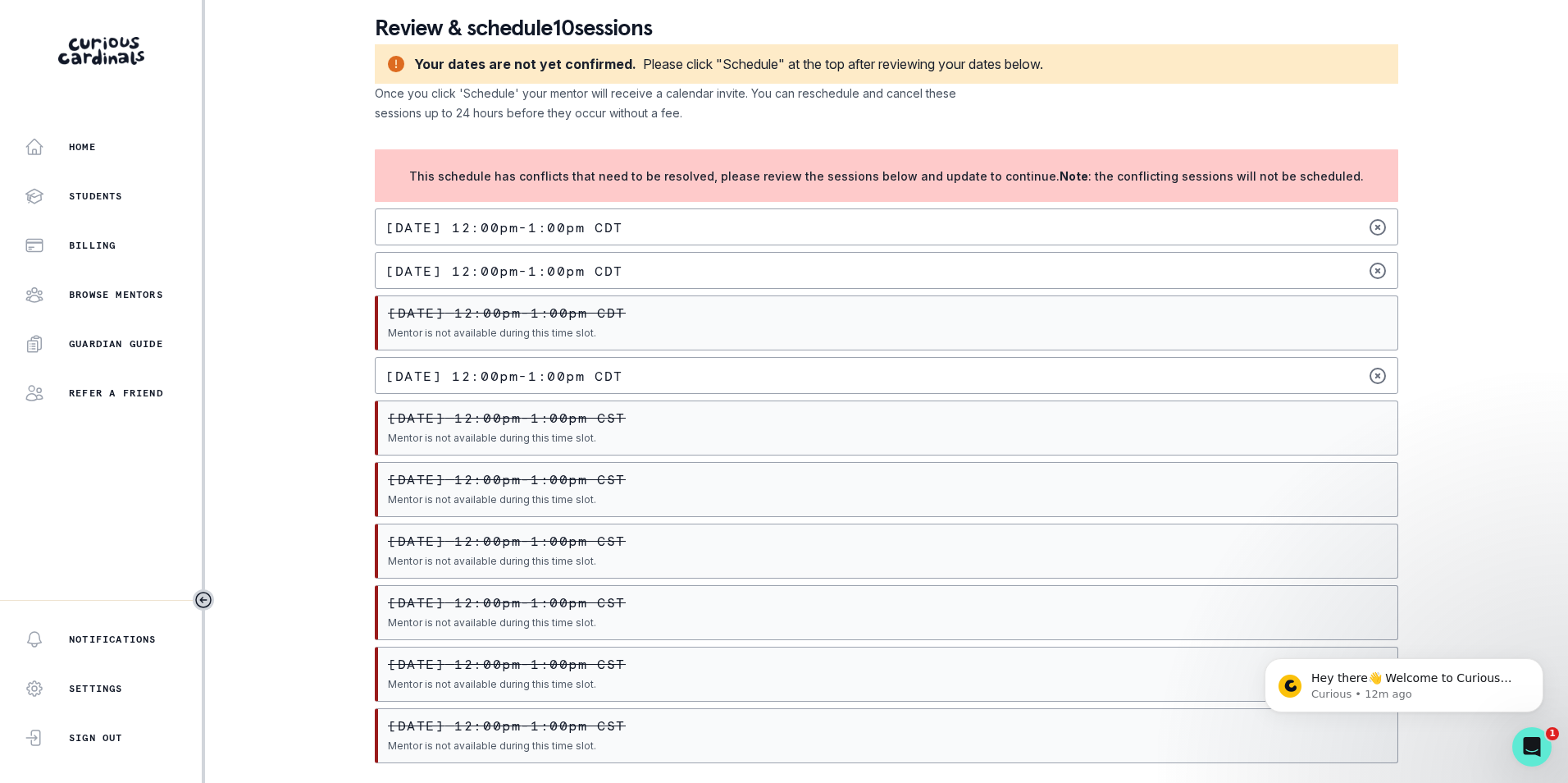
click at [625, 322] on div "[DATE] 12:00pm - 1:00pm CDT Mentor is not available during this time slot." at bounding box center [507, 323] width 238 height 34
click at [760, 342] on div "[DATE] 12:00pm - 1:00pm CDT Mentor is not available during this time slot." at bounding box center [886, 323] width 1023 height 55
click at [479, 377] on p "[DATE] 12:00pm - 1:00pm CDT" at bounding box center [504, 375] width 238 height 13
click at [1218, 218] on div "[DATE] 12:00pm - 1:00pm CDT" at bounding box center [886, 227] width 1023 height 37
click at [1200, 238] on div "[DATE] 12:00pm - 1:00pm CDT" at bounding box center [886, 227] width 1023 height 37
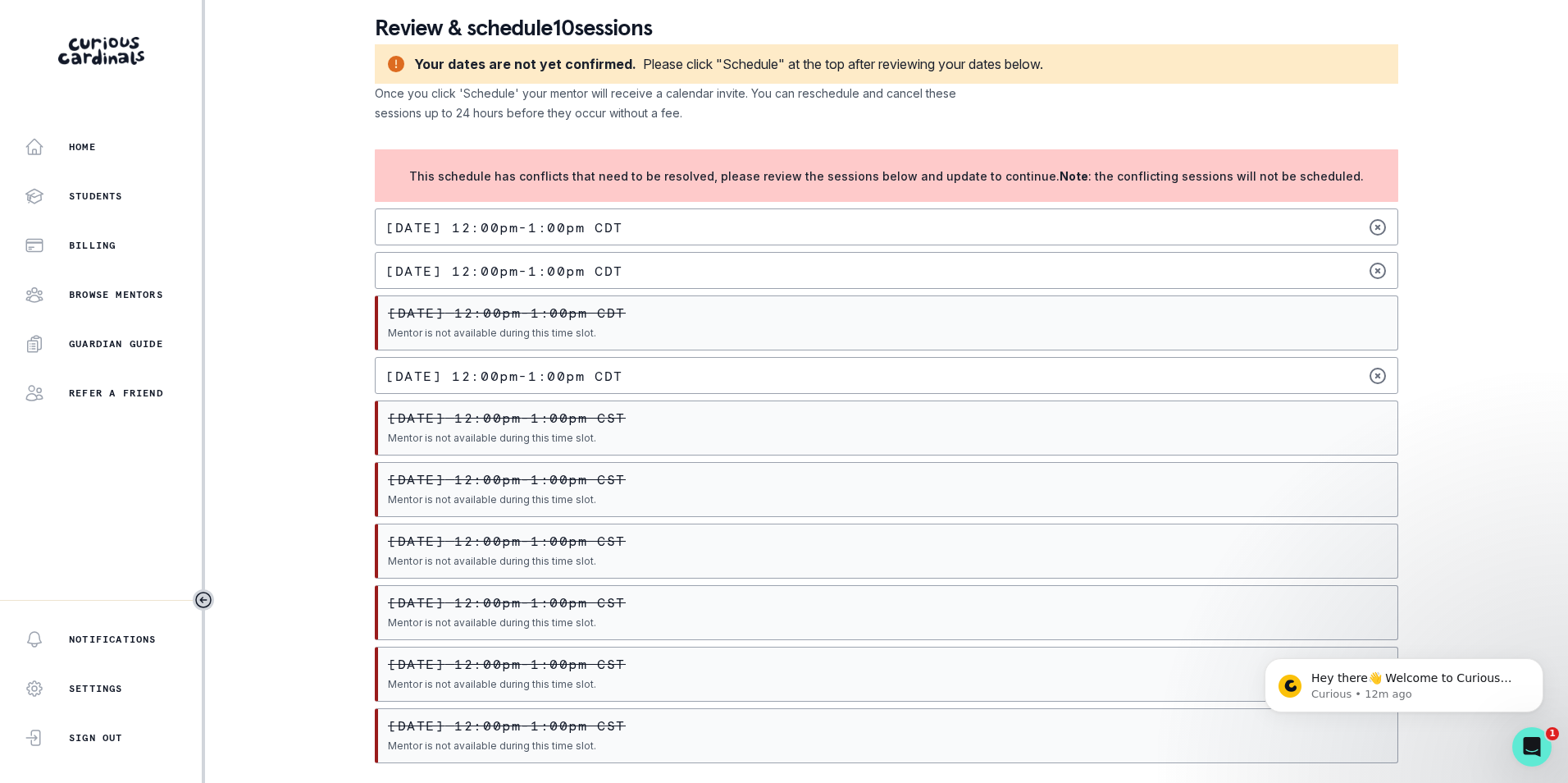
click at [469, 323] on div "[DATE] 12:00pm - 1:00pm CDT Mentor is not available during this time slot." at bounding box center [507, 323] width 238 height 34
click at [447, 398] on div "This schedule has conflicts that need to be resolved, please review the session…" at bounding box center [886, 456] width 1023 height 614
click at [138, 300] on p "Browse Mentors" at bounding box center [116, 294] width 94 height 13
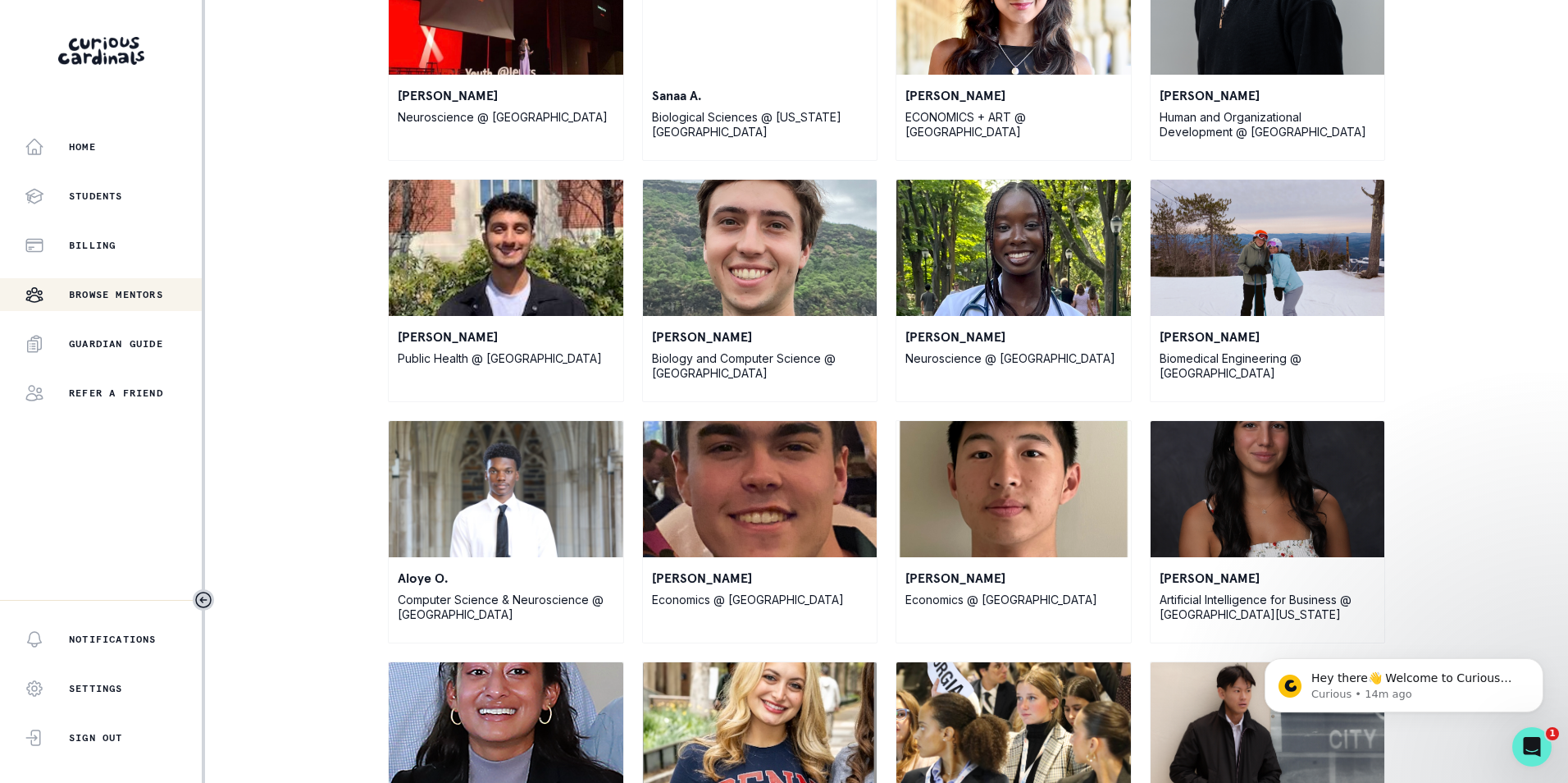
scroll to position [4239, 0]
